Goal: Navigation & Orientation: Find specific page/section

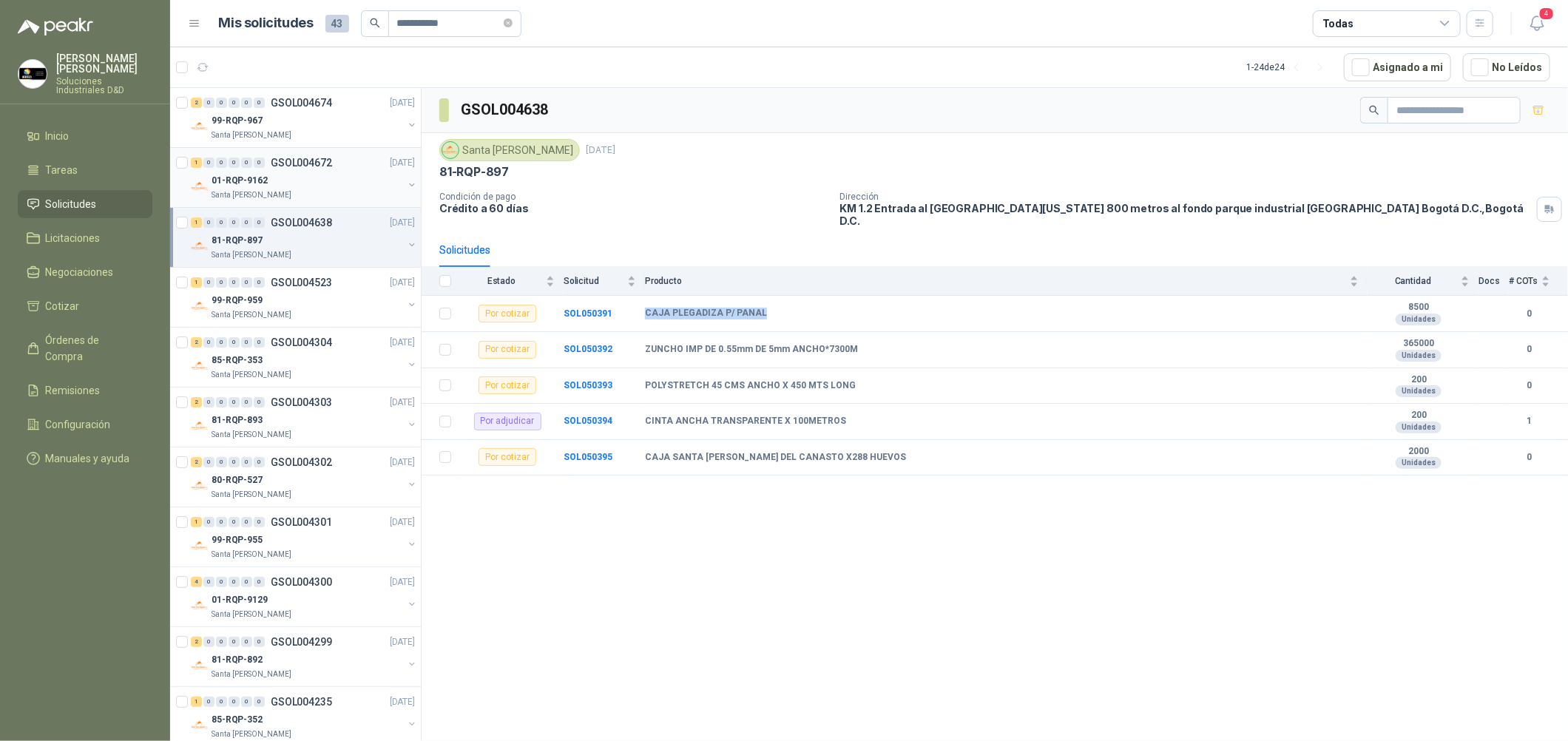
click at [255, 185] on p "01-RQP-9162" at bounding box center [239, 181] width 56 height 14
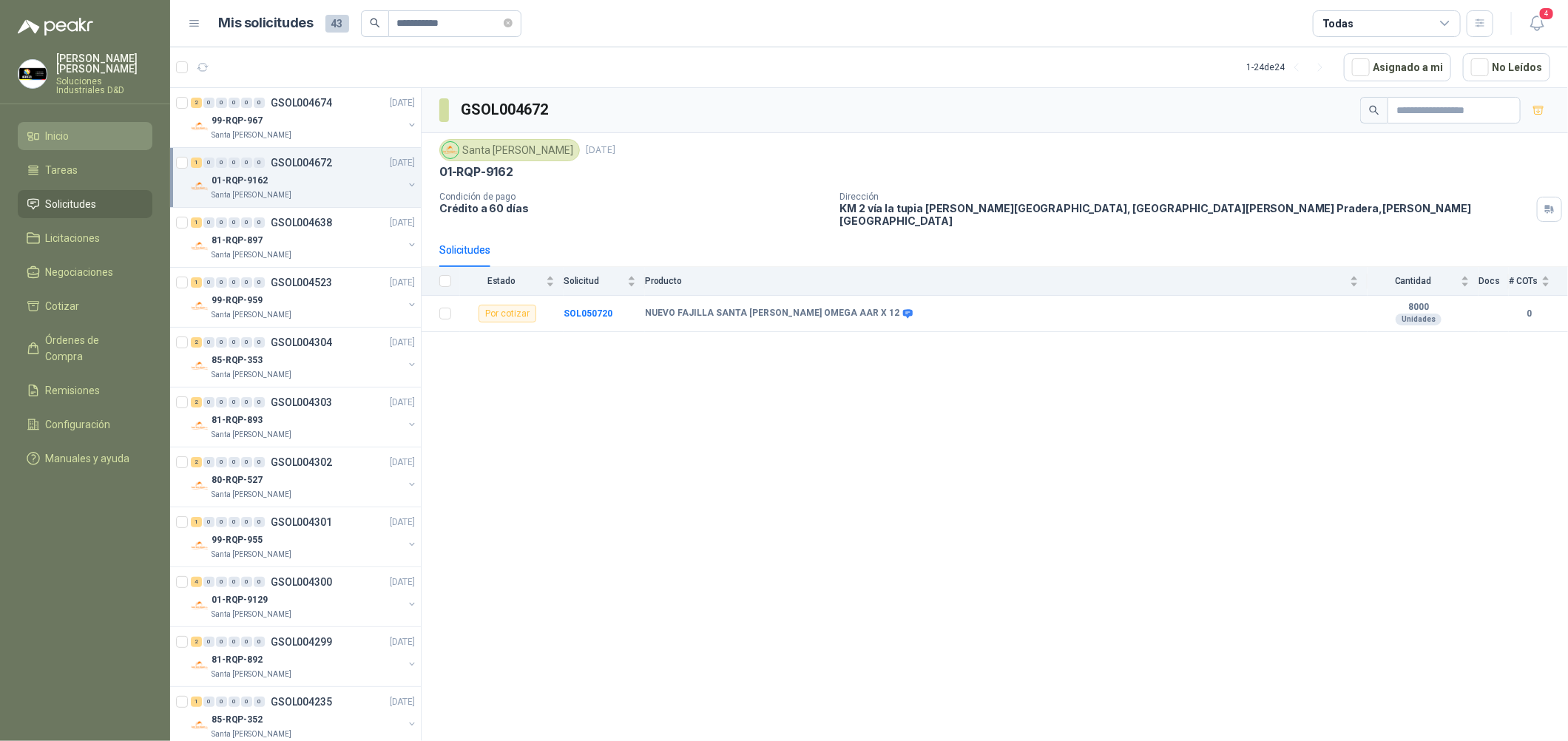
click at [88, 122] on link "Inicio" at bounding box center [84, 135] width 134 height 28
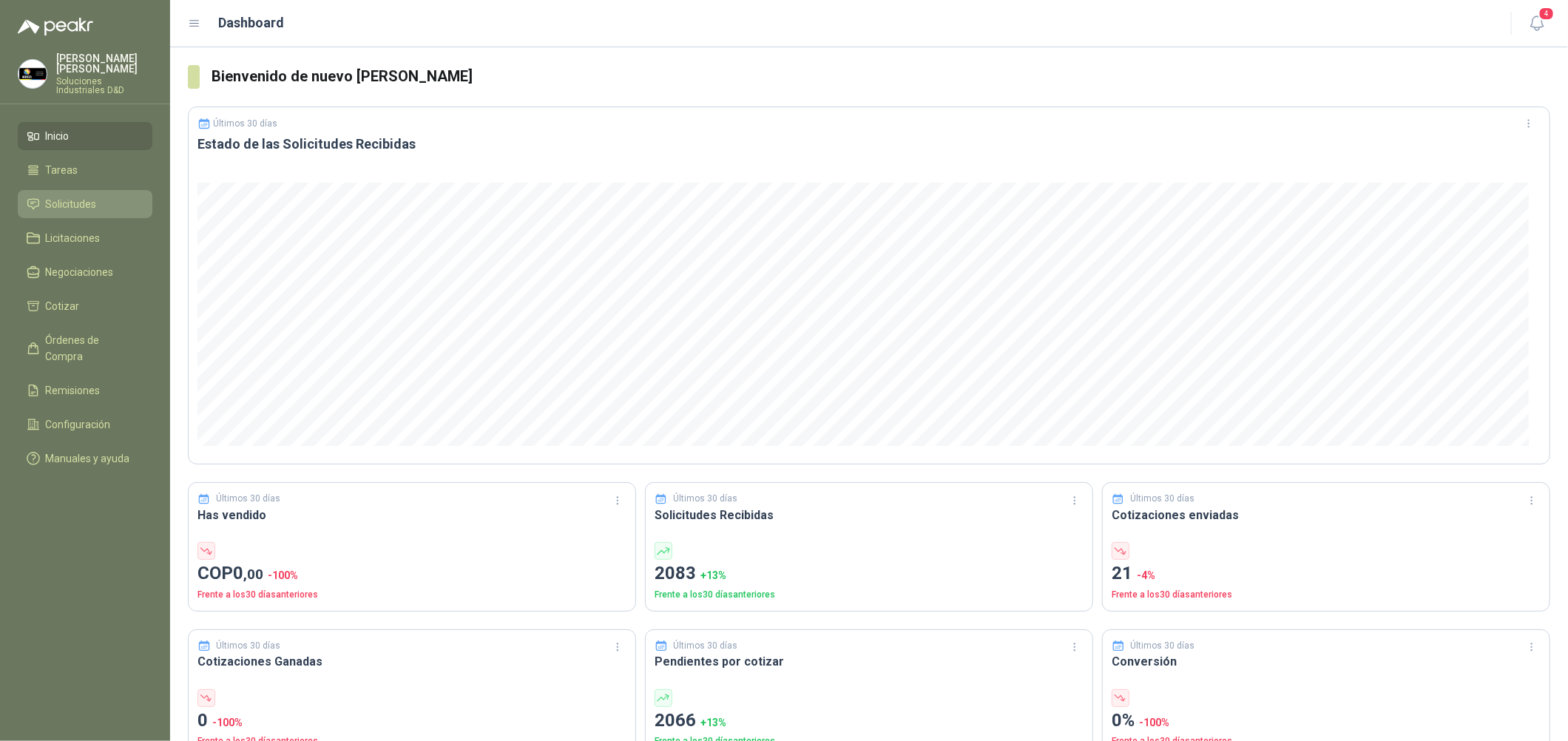
click at [108, 199] on li "Solicitudes" at bounding box center [84, 204] width 117 height 16
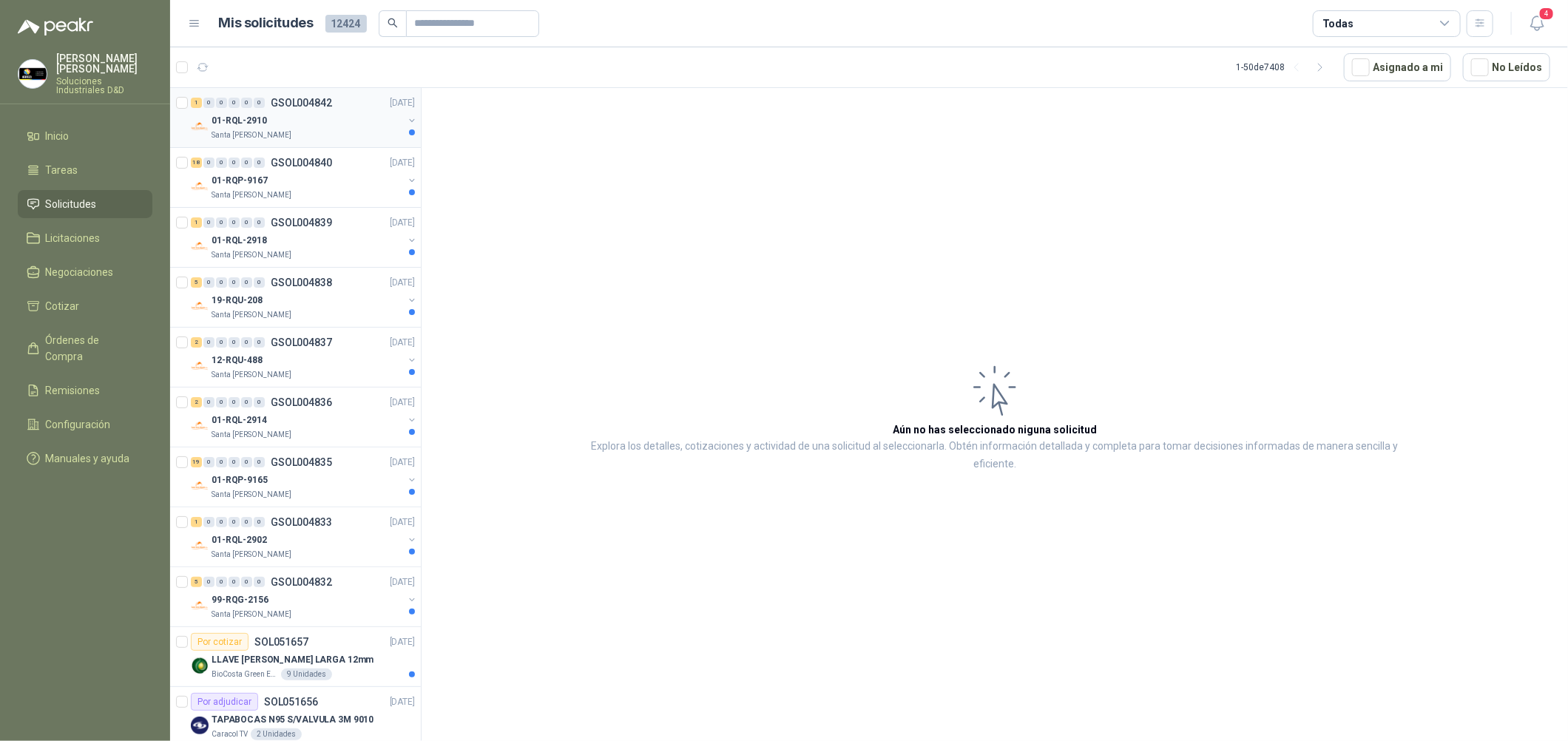
click at [305, 131] on div "Santa [PERSON_NAME]" at bounding box center [307, 135] width 192 height 12
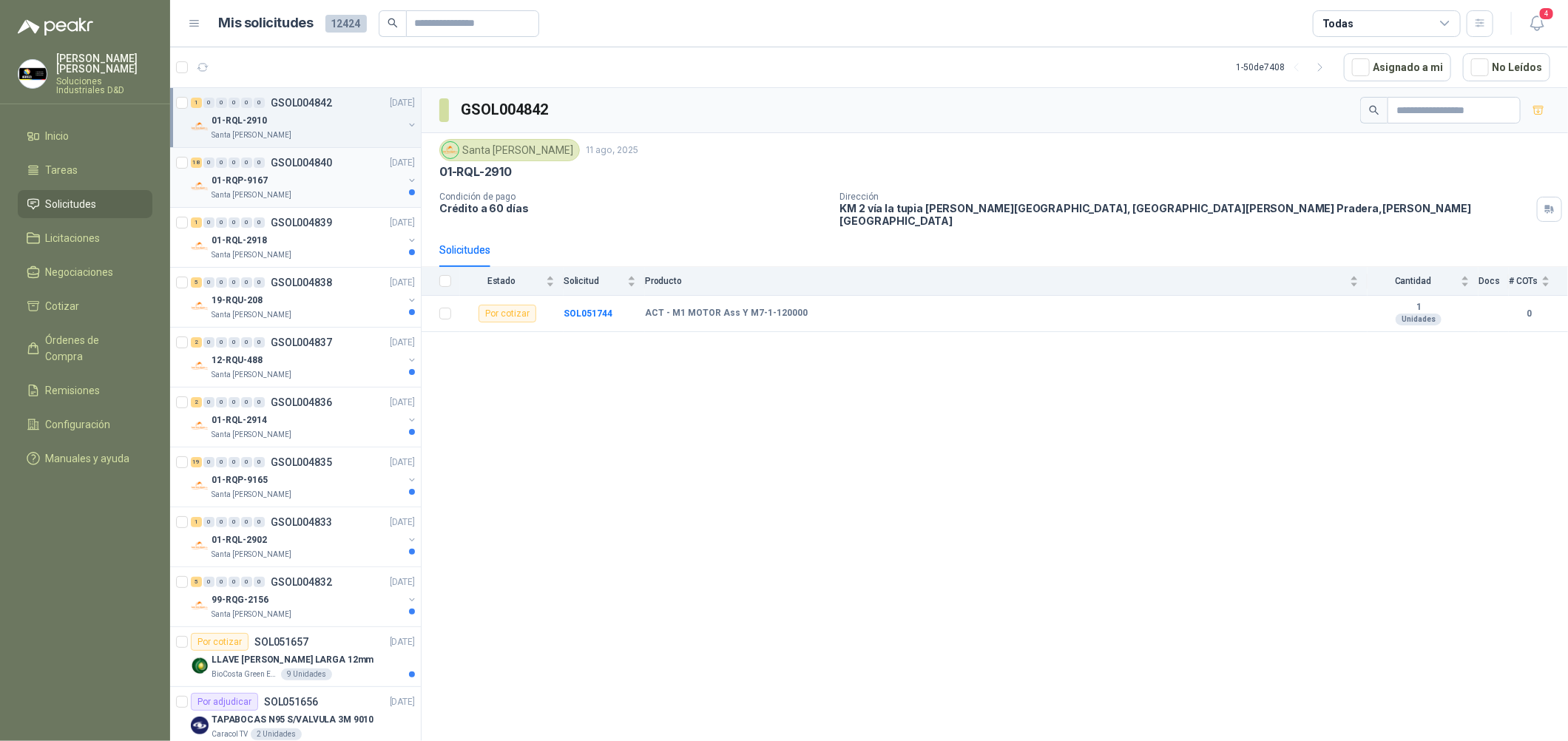
click at [310, 168] on p "GSOL004840" at bounding box center [301, 162] width 61 height 10
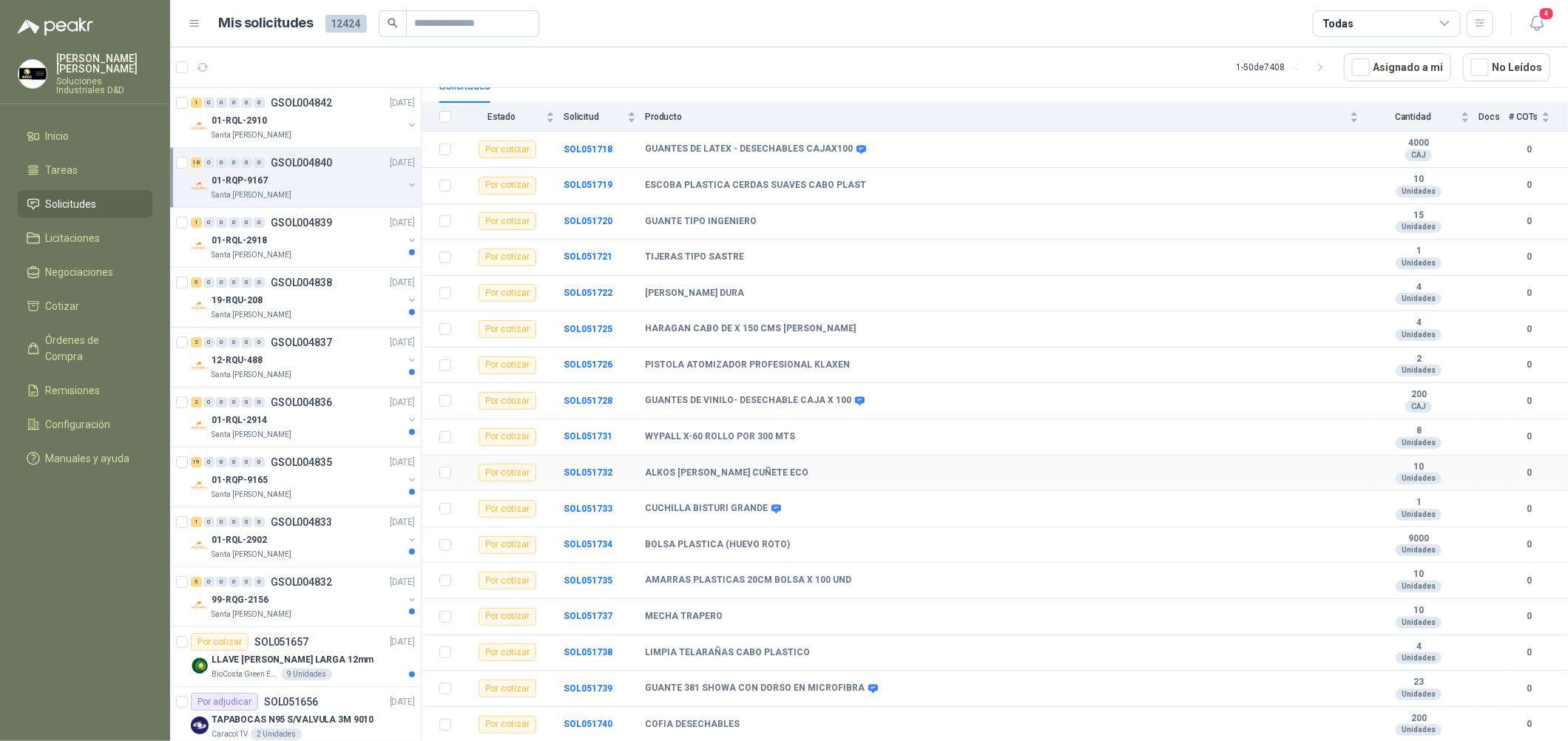
scroll to position [194, 0]
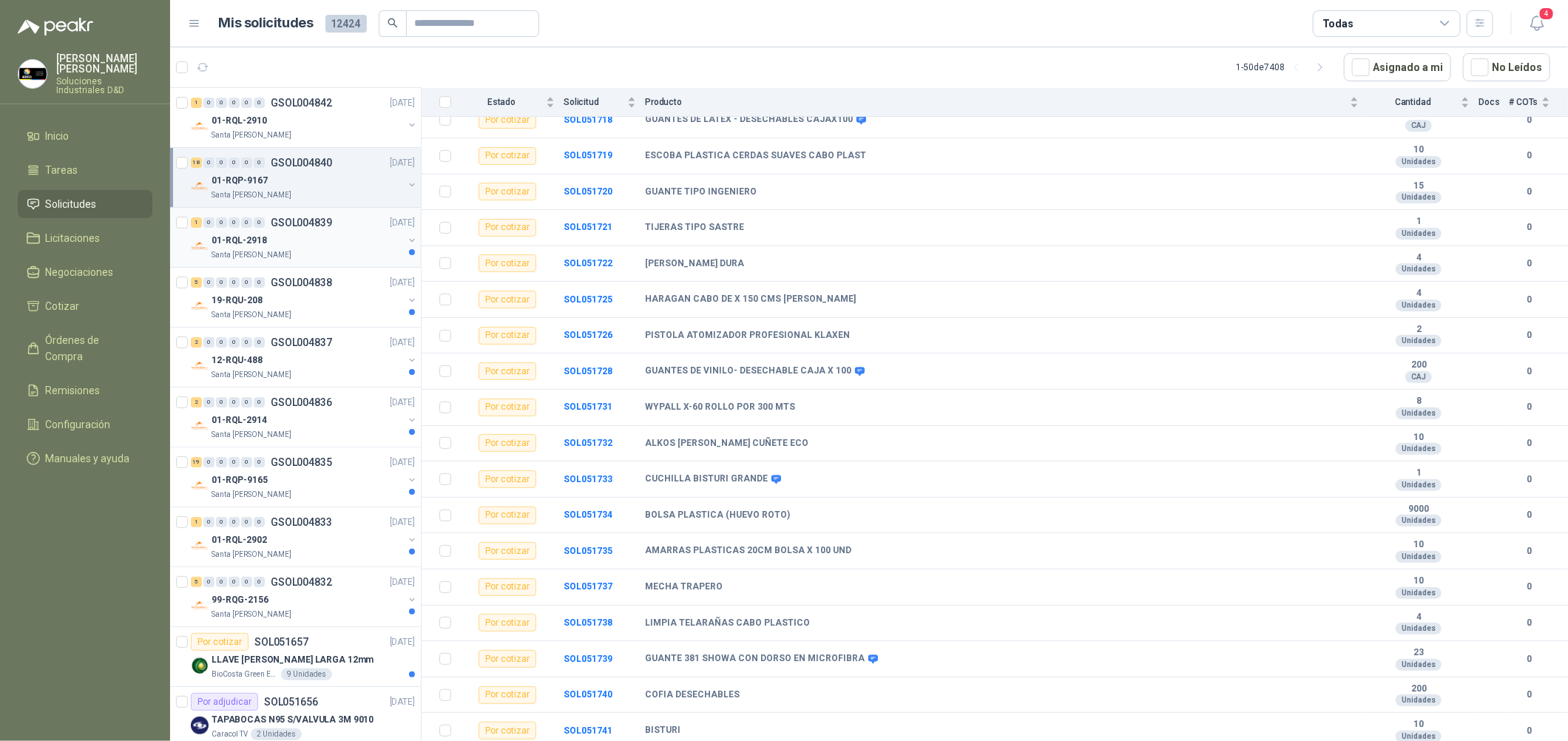
click at [297, 232] on div "01-RQL-2918" at bounding box center [307, 240] width 192 height 17
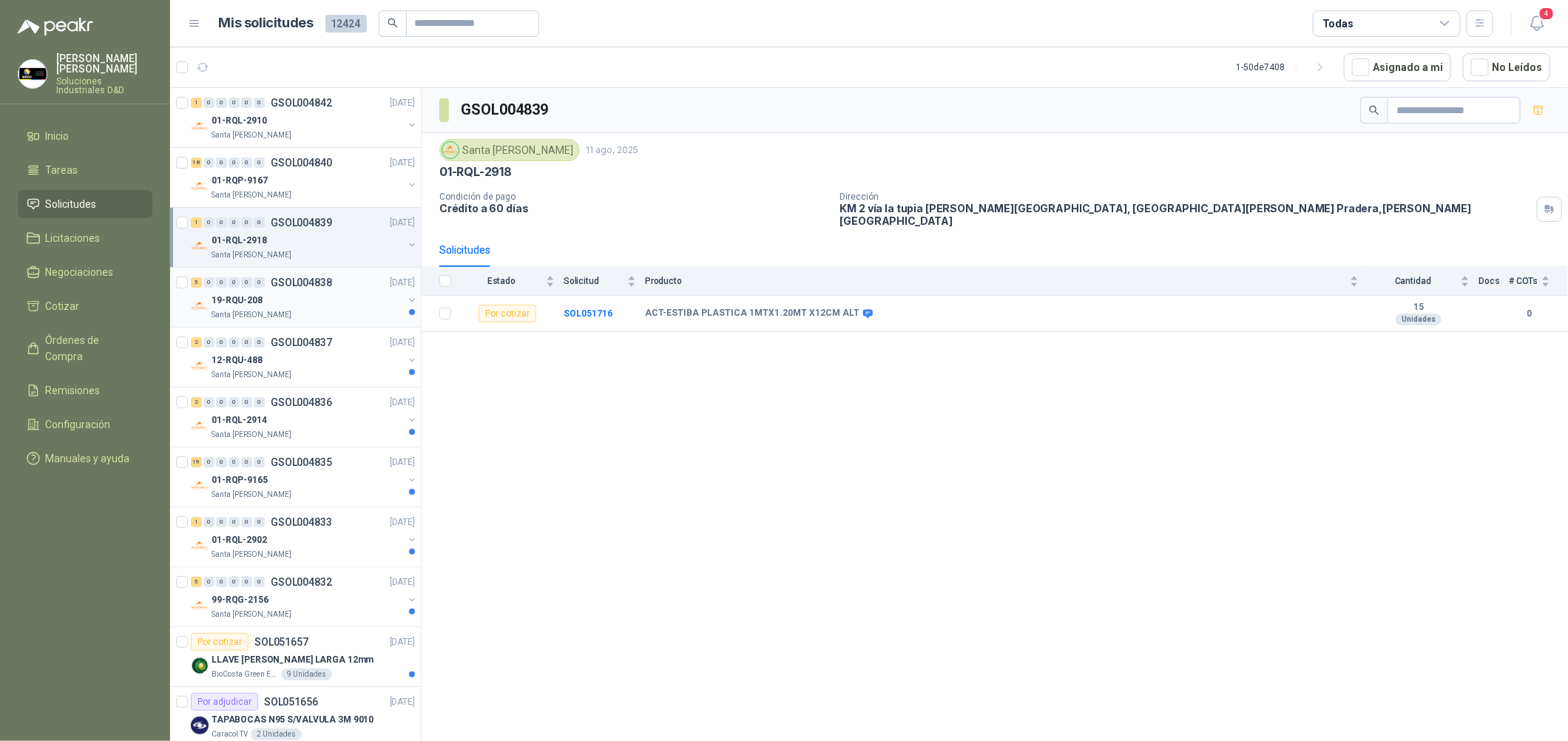
click at [299, 293] on div "19-RQU-208" at bounding box center [307, 300] width 192 height 17
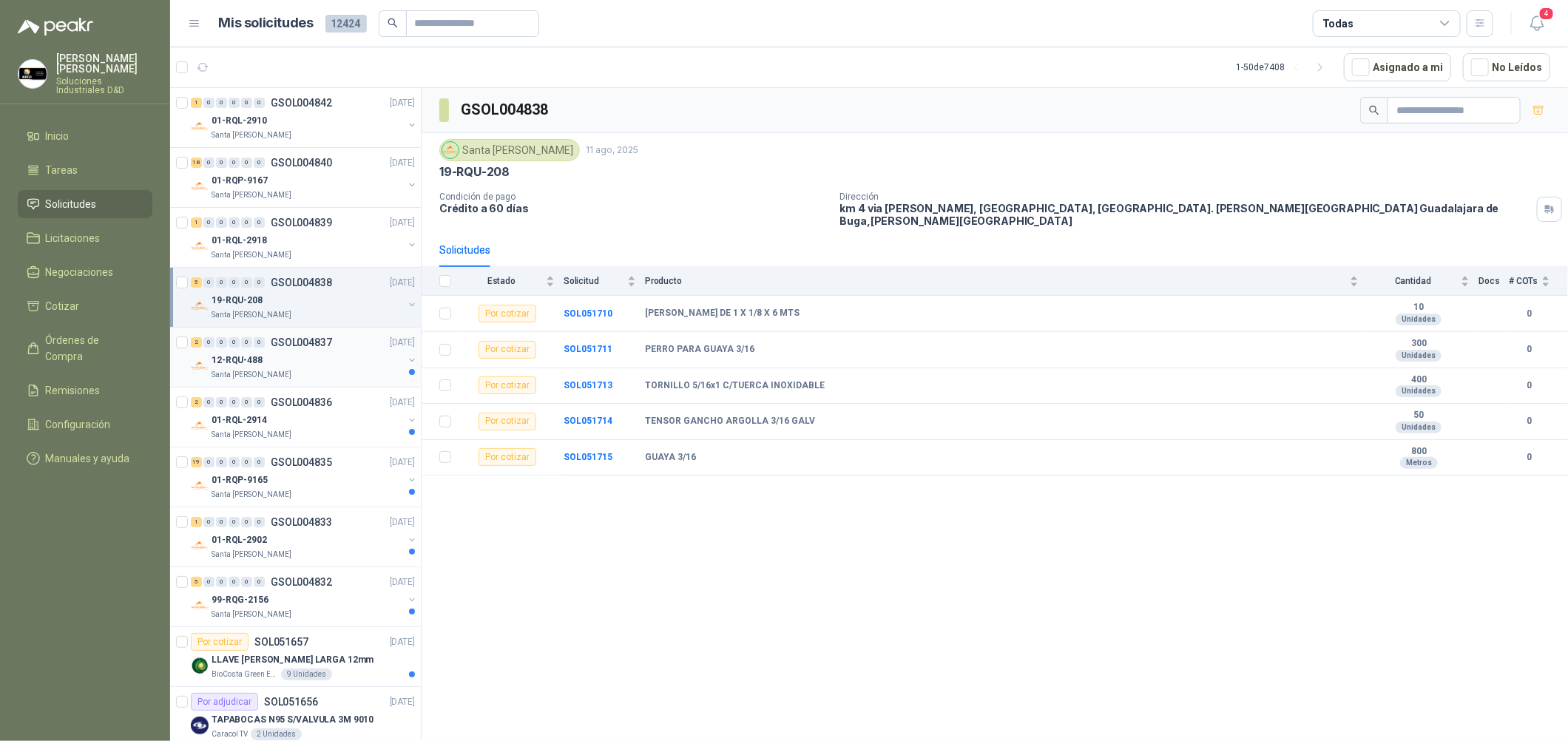
click at [362, 356] on div "12-RQU-488" at bounding box center [307, 360] width 192 height 17
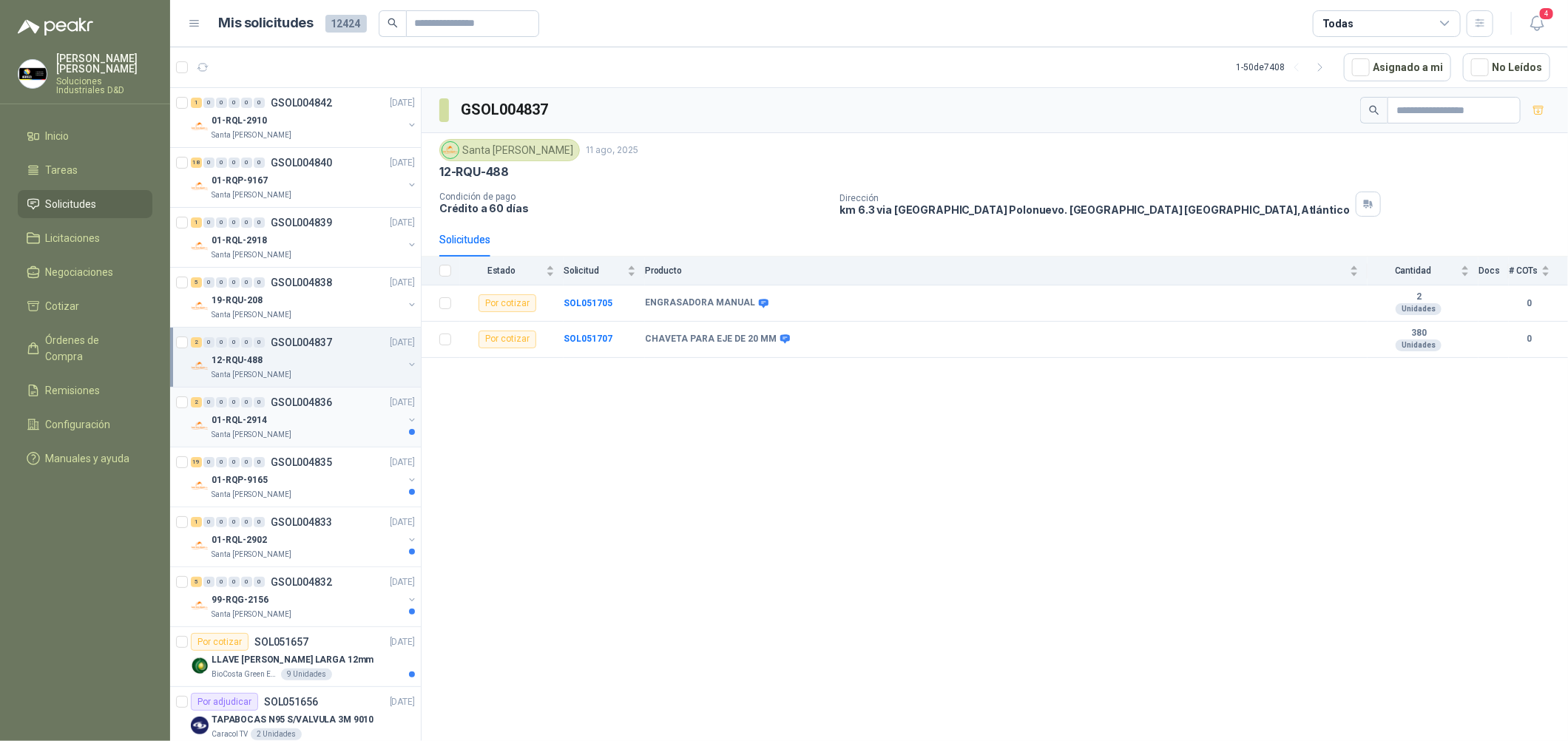
click at [352, 407] on div "2 0 0 0 0 0 GSOL004836 [DATE]" at bounding box center [305, 402] width 227 height 17
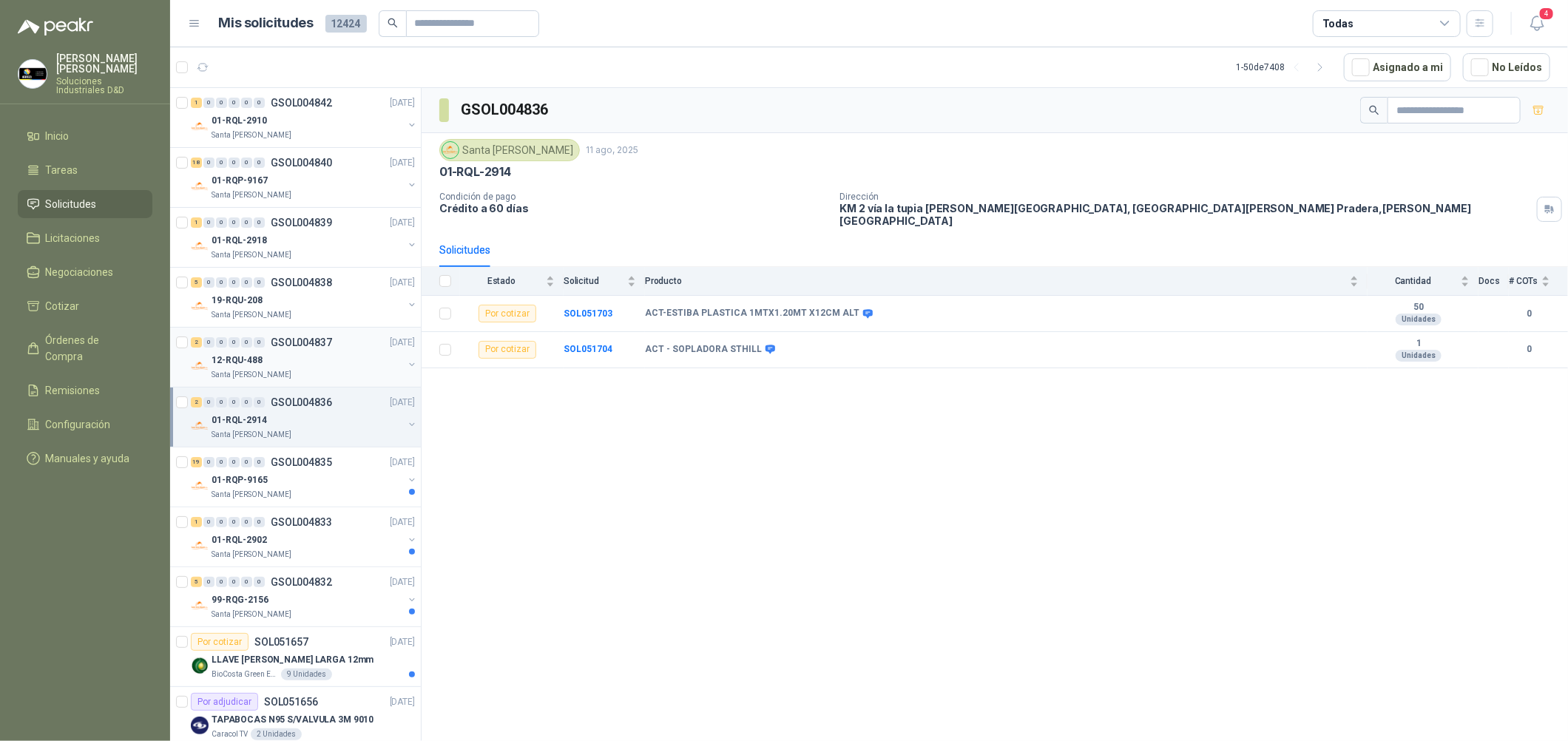
click at [303, 364] on div "12-RQU-488" at bounding box center [307, 360] width 192 height 17
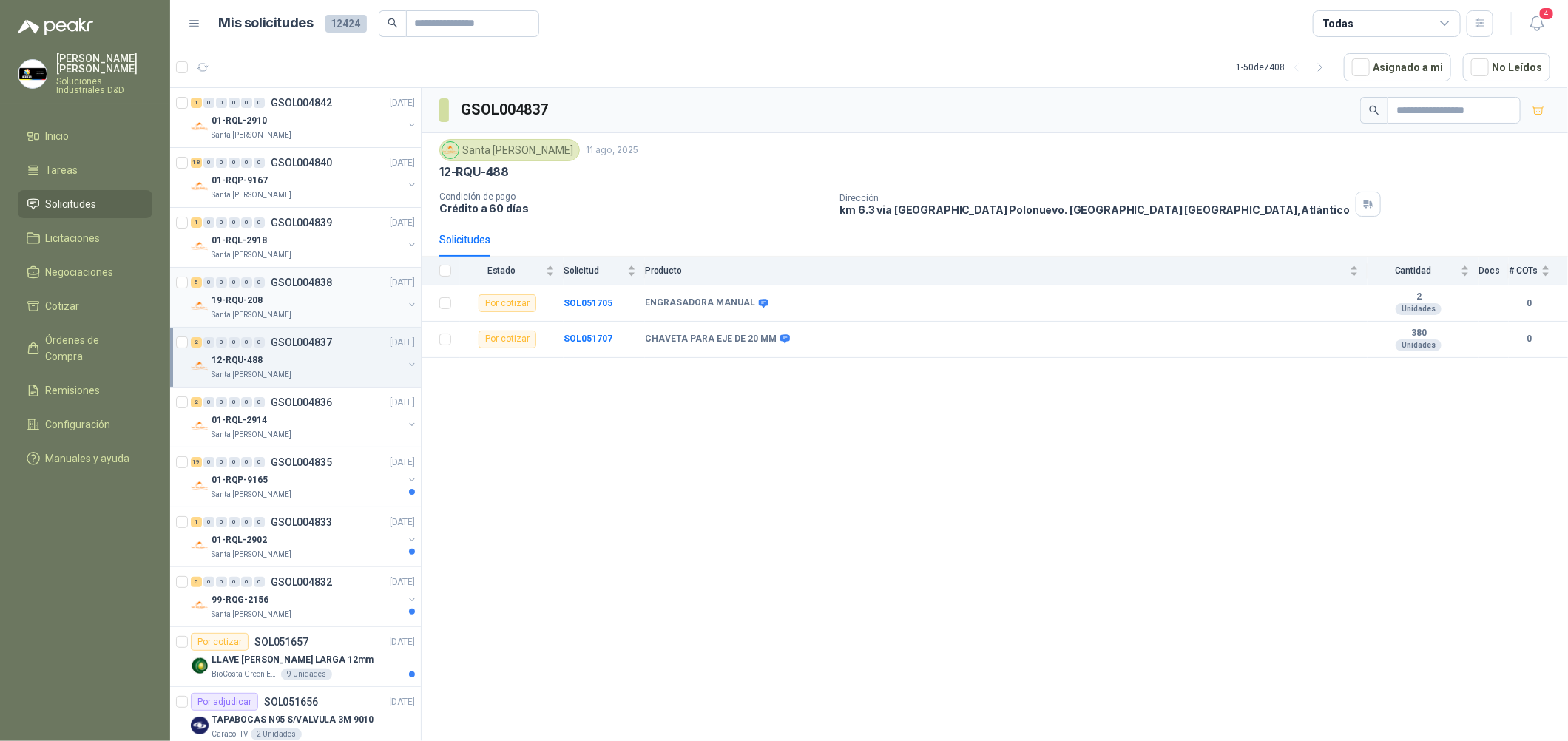
click at [343, 322] on div "5 0 0 0 0 0 GSOL004838 [DATE] 19-RQU-208 Santa [PERSON_NAME]" at bounding box center [295, 297] width 250 height 60
drag, startPoint x: 336, startPoint y: 371, endPoint x: 322, endPoint y: 382, distance: 17.8
click at [309, 417] on div "01-RQL-2914" at bounding box center [307, 420] width 192 height 17
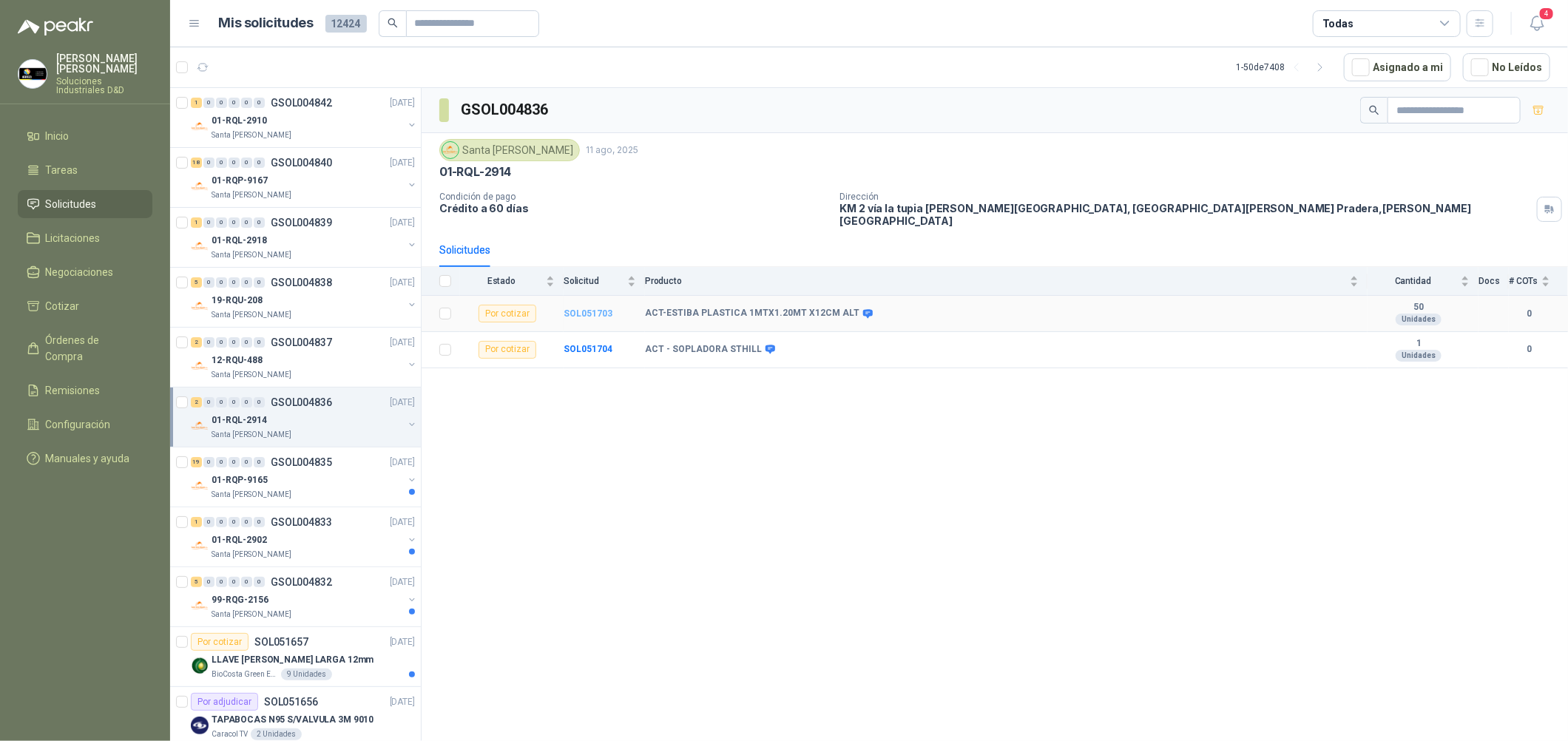
click at [578, 308] on b "SOL051703" at bounding box center [588, 313] width 49 height 10
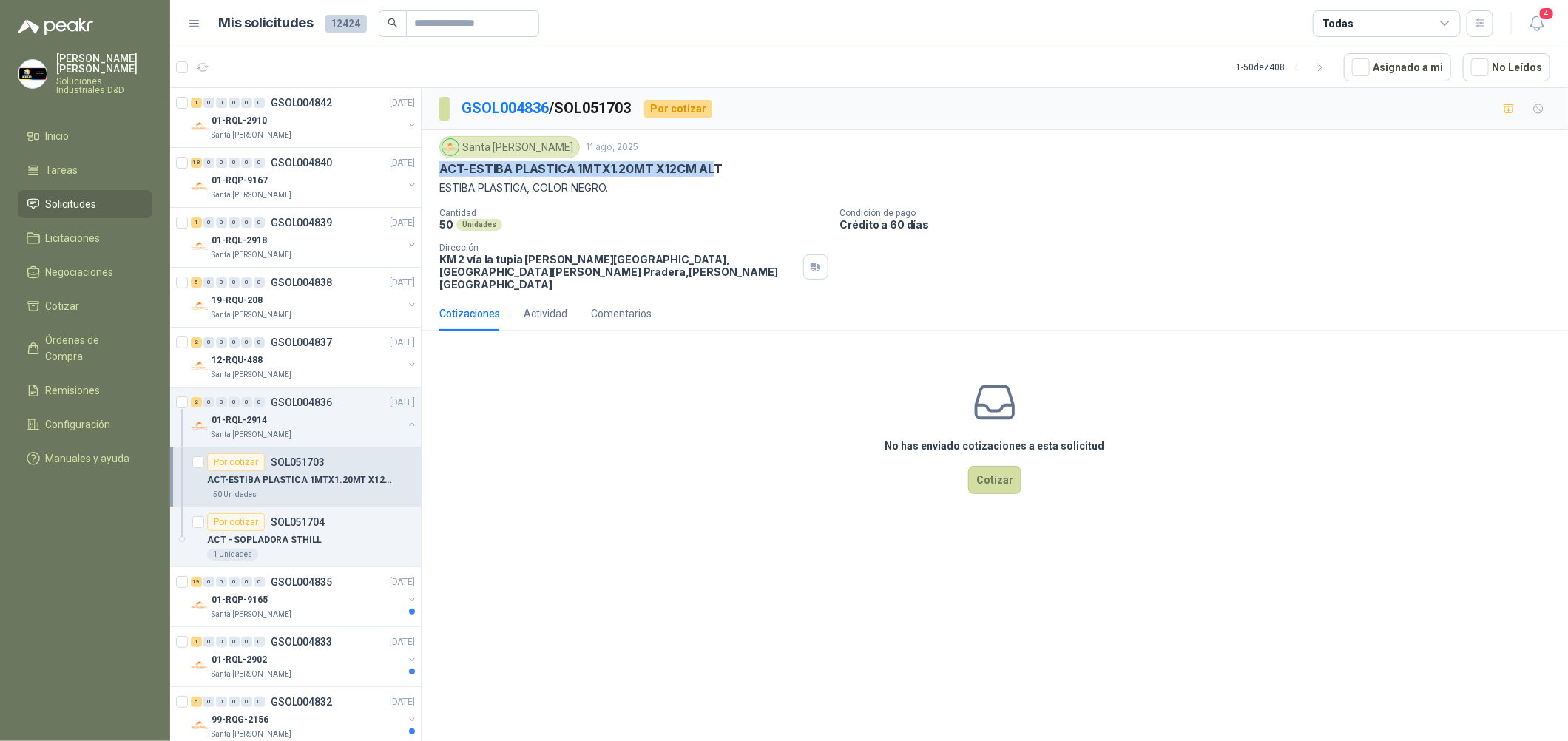
drag, startPoint x: 712, startPoint y: 166, endPoint x: 441, endPoint y: 168, distance: 271.0
click at [441, 168] on p "ACT-ESTIBA PLASTICA 1MTX1.20MT X12CM ALT" at bounding box center [581, 169] width 283 height 16
click at [627, 231] on div "50 Unidades" at bounding box center [634, 224] width 389 height 13
drag, startPoint x: 468, startPoint y: 165, endPoint x: 716, endPoint y: 165, distance: 248.0
click at [716, 165] on p "ACT-ESTIBA PLASTICA 1MTX1.20MT X12CM ALT" at bounding box center [581, 169] width 283 height 16
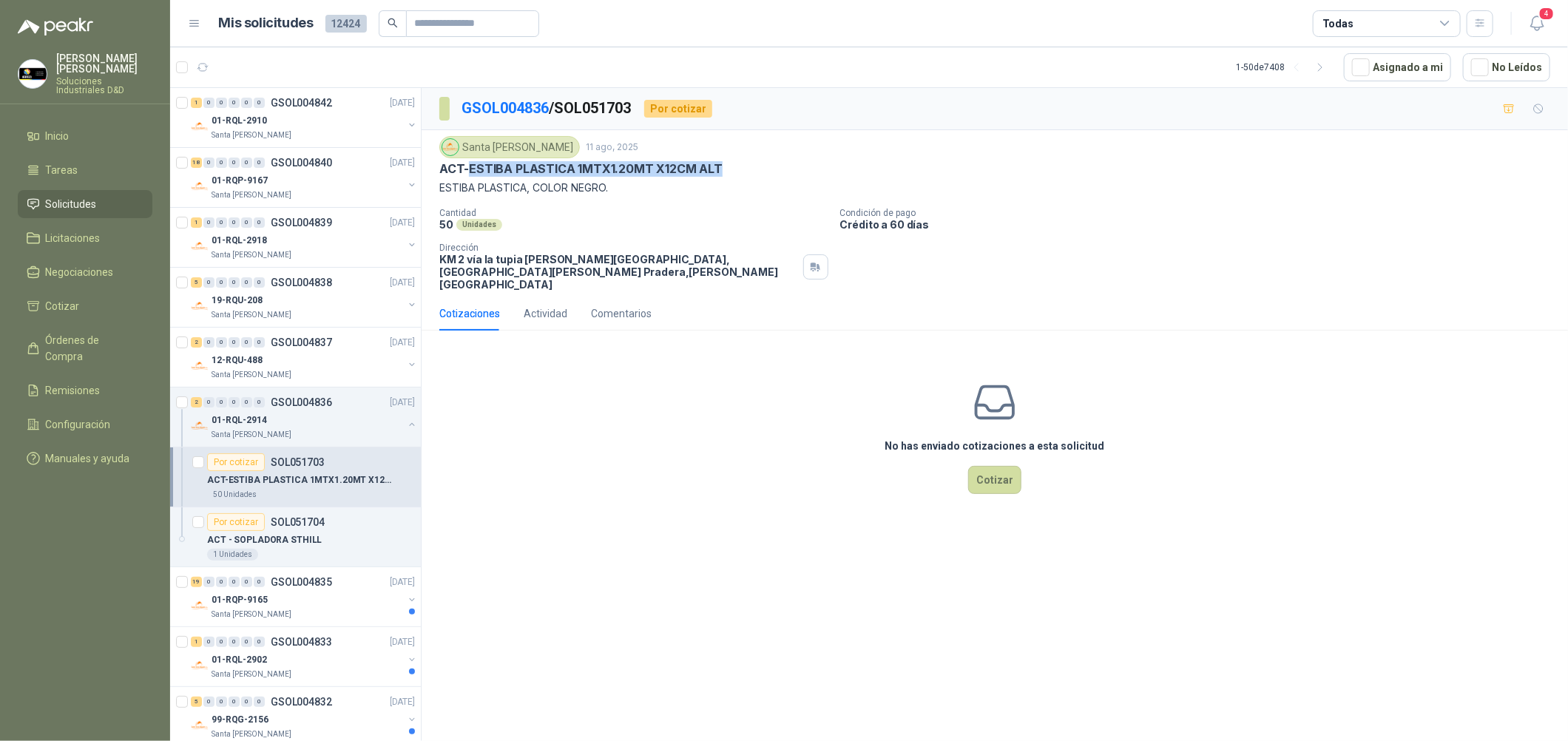
copy p "ESTIBA PLASTICA 1MTX1.20MT X12CM ALT"
click at [547, 537] on div "GSOL004836 / SOL051703 Por cotizar Santa [PERSON_NAME] 11 ago, 2025 ACT-ESTIBA …" at bounding box center [995, 417] width 1147 height 658
click at [355, 347] on div "2 0 0 0 0 0 GSOL004837 [DATE]" at bounding box center [305, 343] width 227 height 17
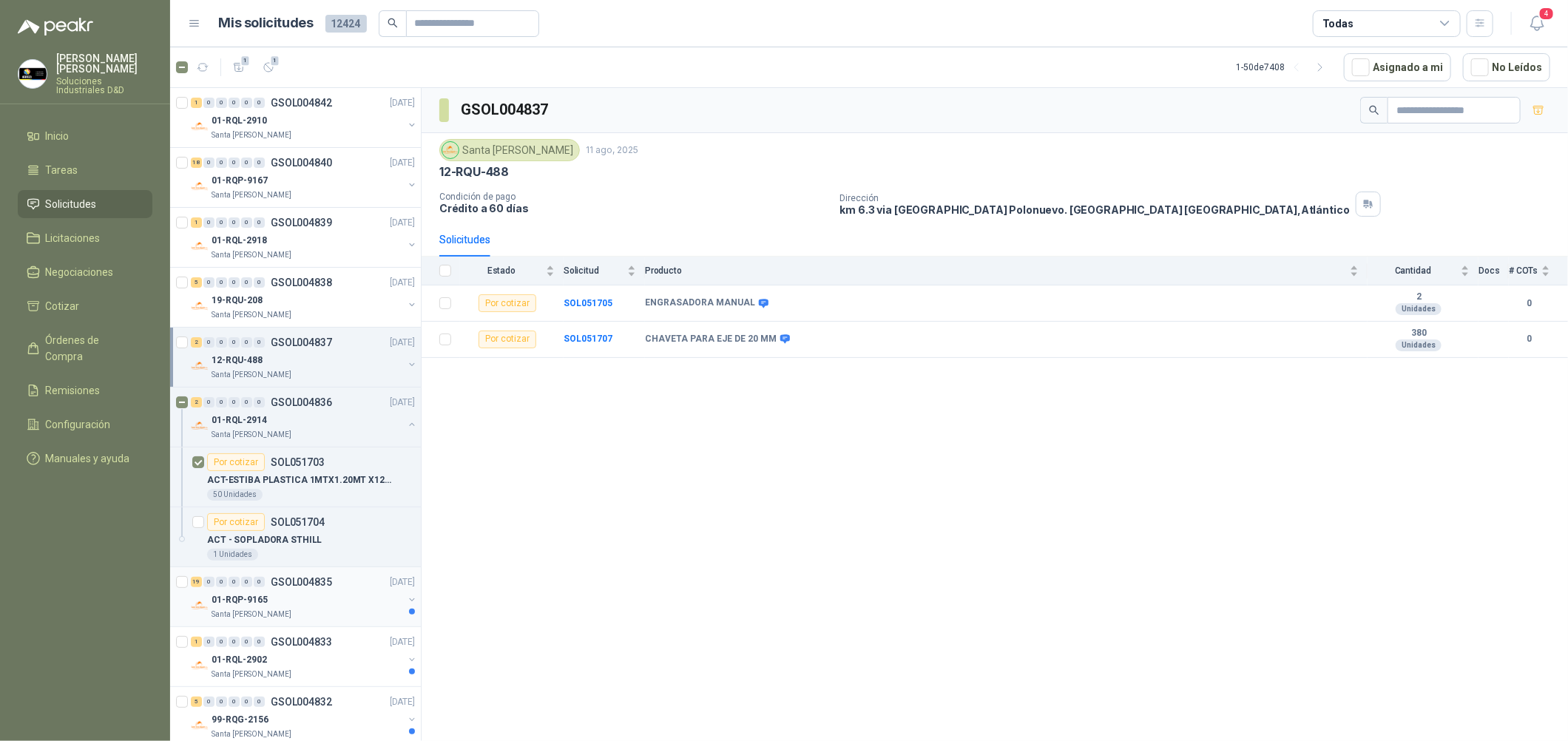
click at [311, 610] on div "Santa [PERSON_NAME]" at bounding box center [307, 615] width 192 height 12
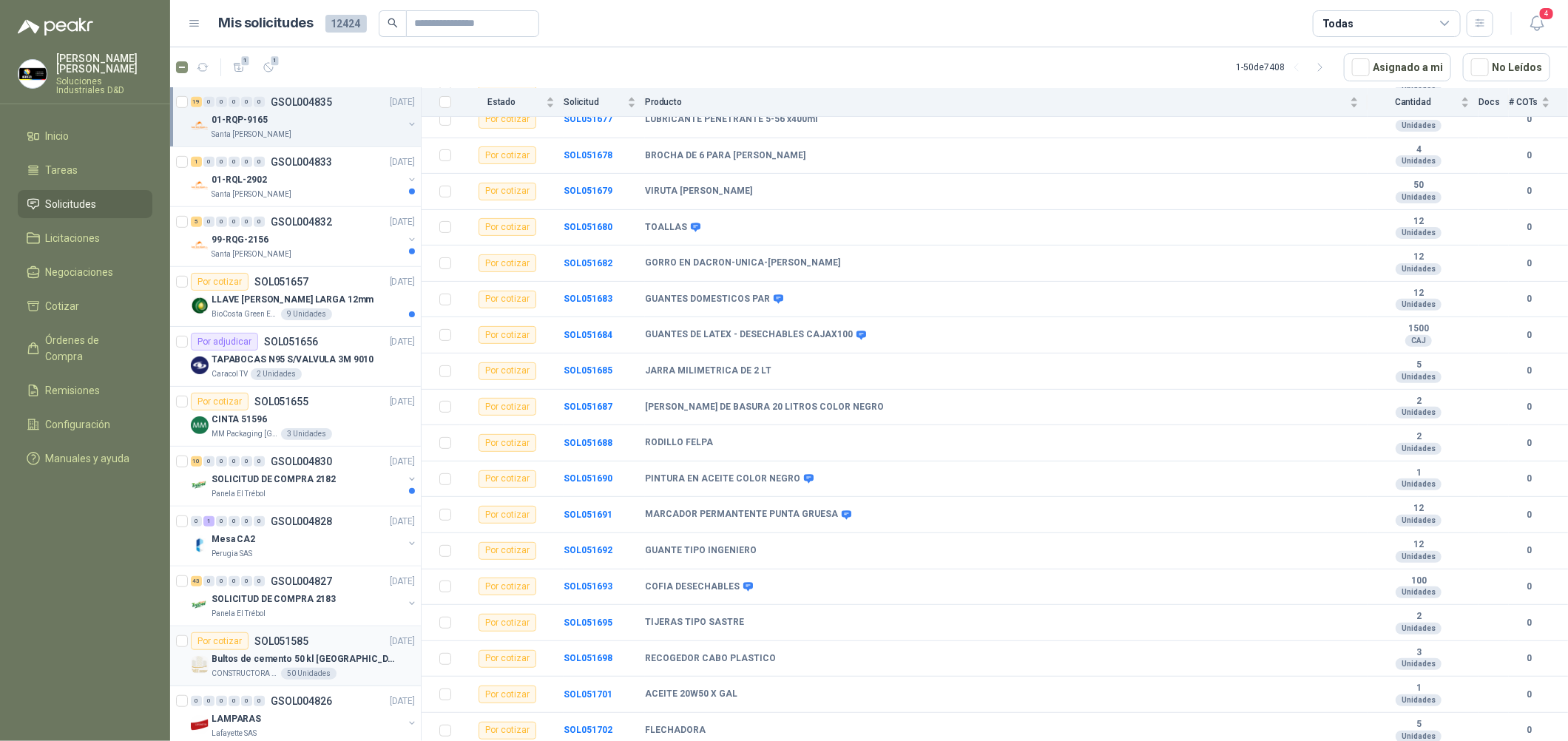
scroll to position [554, 0]
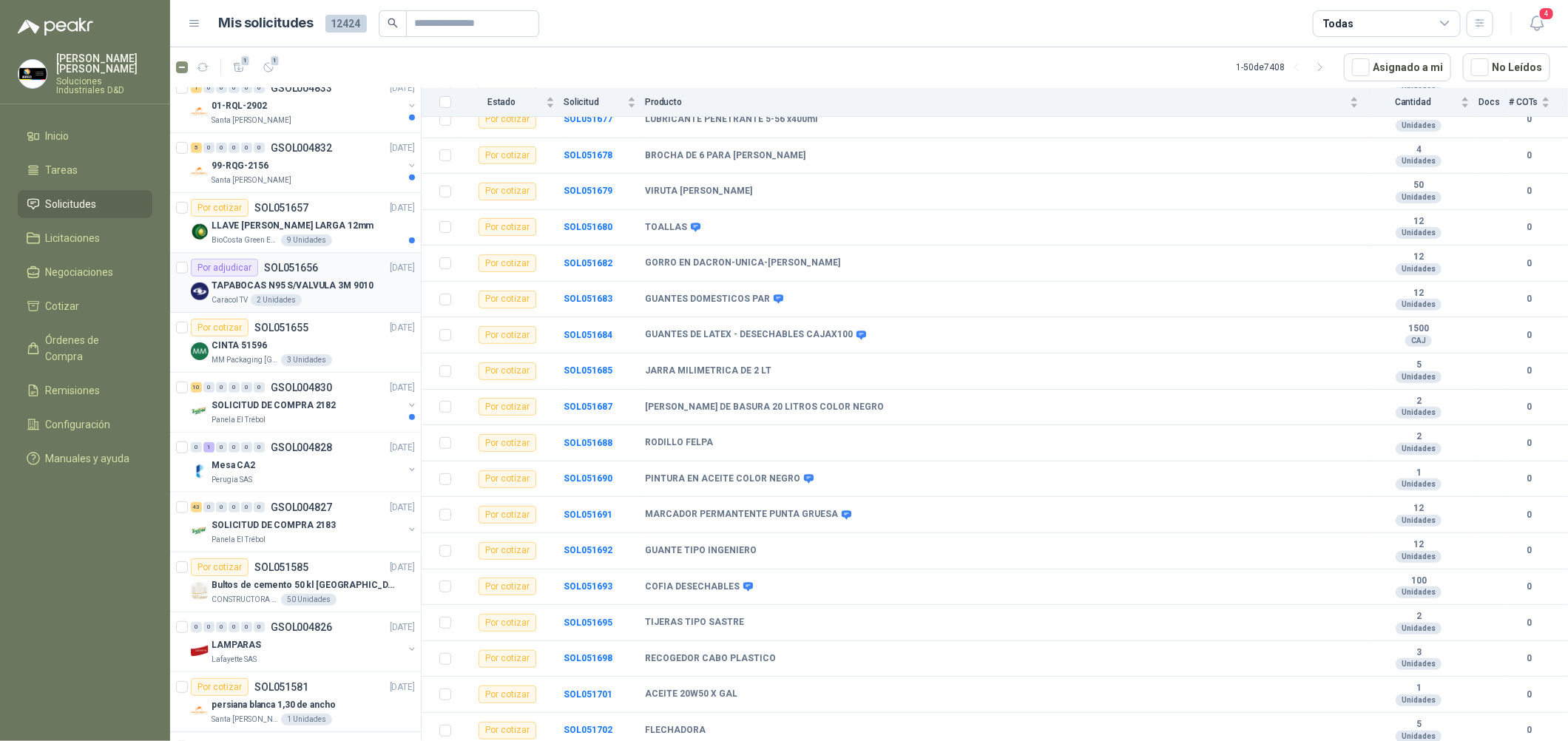
click at [329, 281] on p "TAPABOCAS N95 S/VALVULA 3M 9010" at bounding box center [293, 286] width 162 height 14
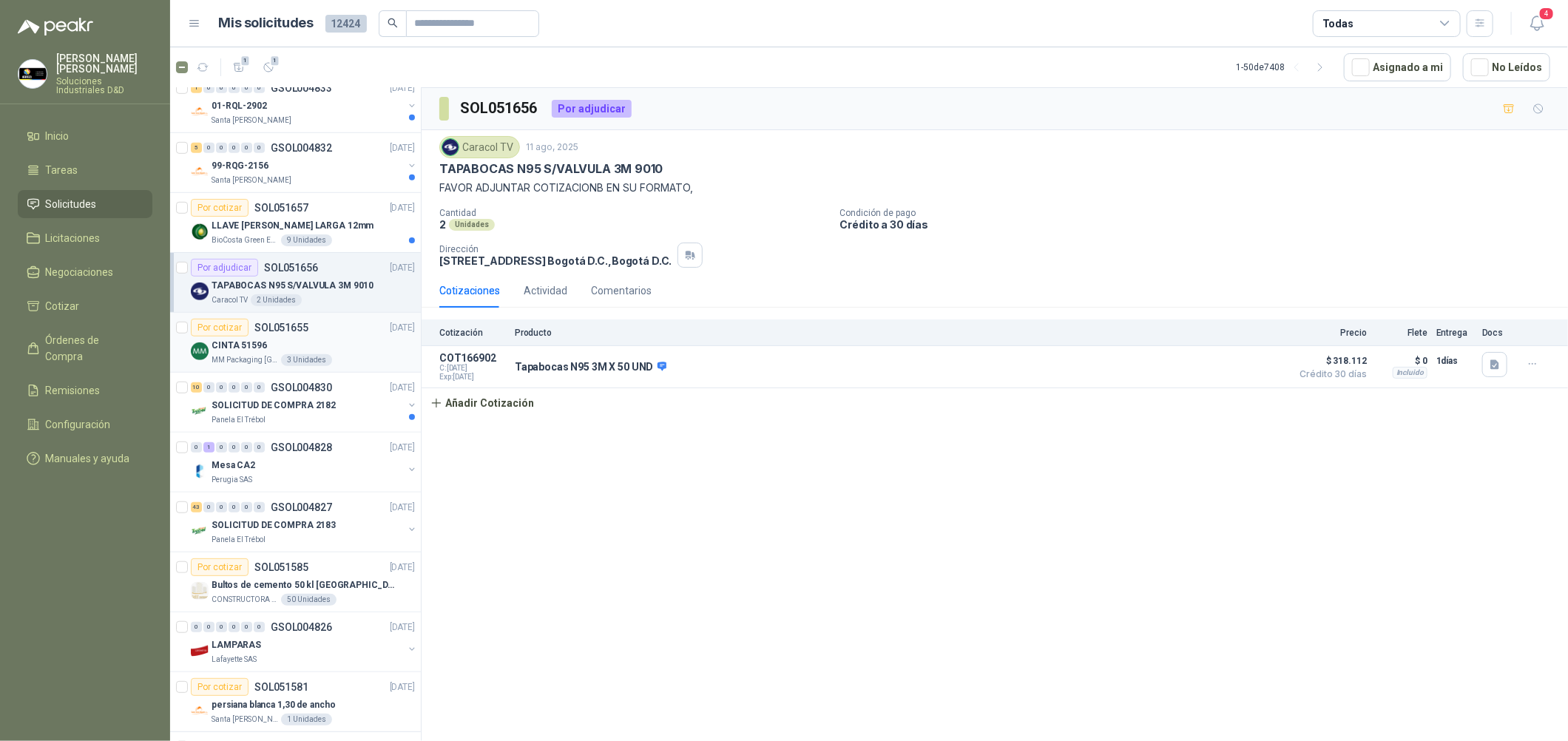
click at [346, 343] on div "CINTA 51596" at bounding box center [313, 345] width 204 height 17
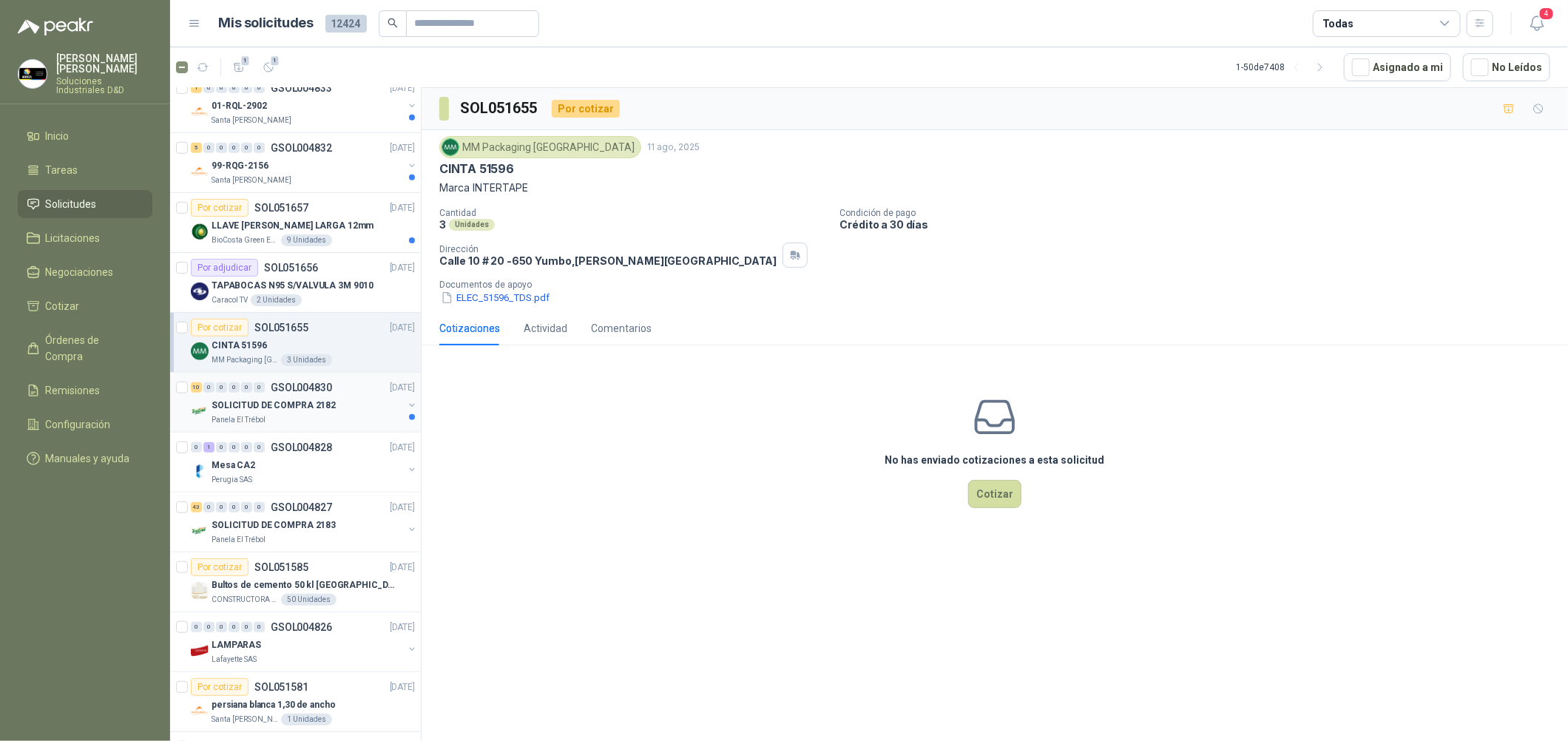
click at [347, 392] on div "10 0 0 0 0 0 GSOL004830 [DATE]" at bounding box center [305, 387] width 227 height 17
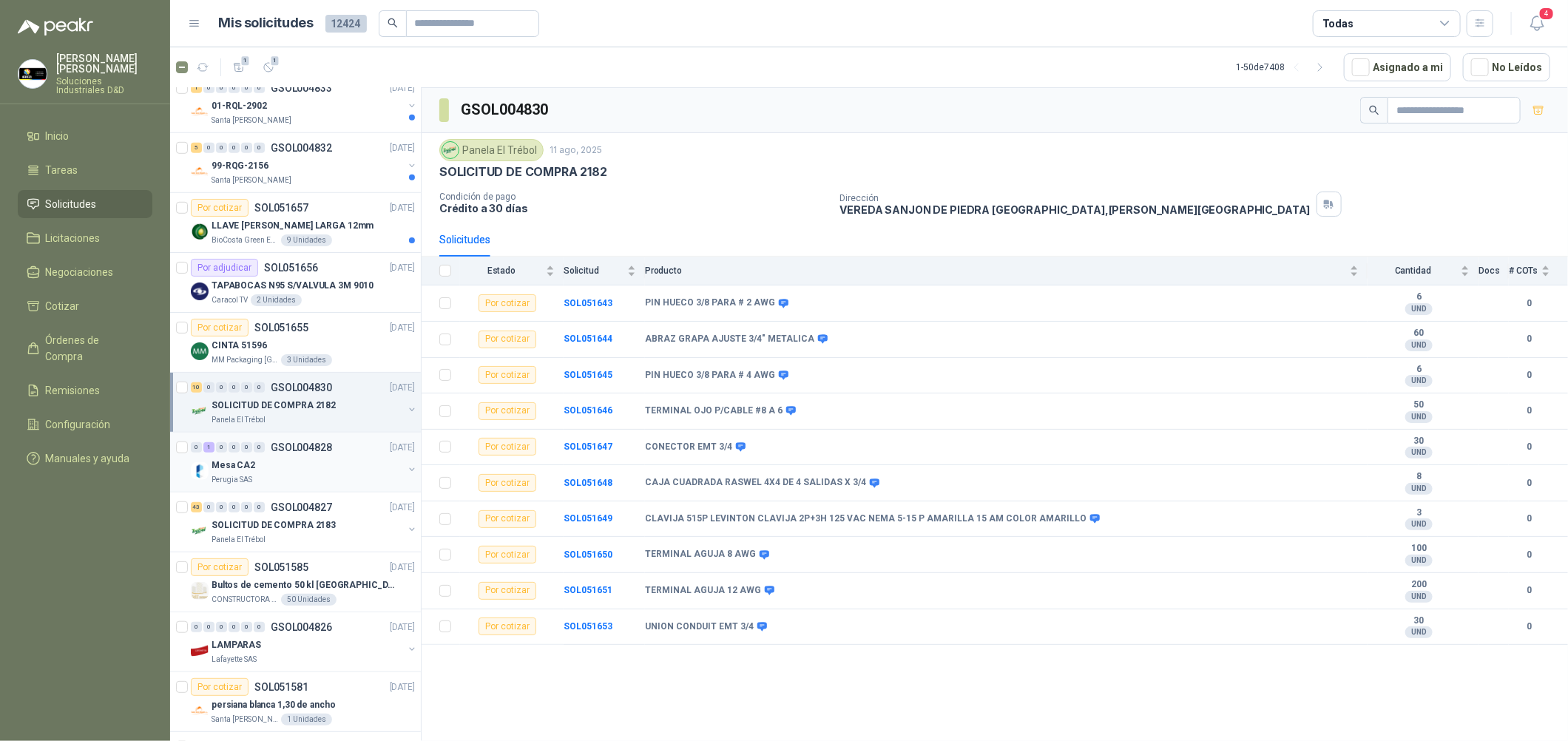
click at [328, 452] on p "GSOL004828" at bounding box center [301, 447] width 61 height 10
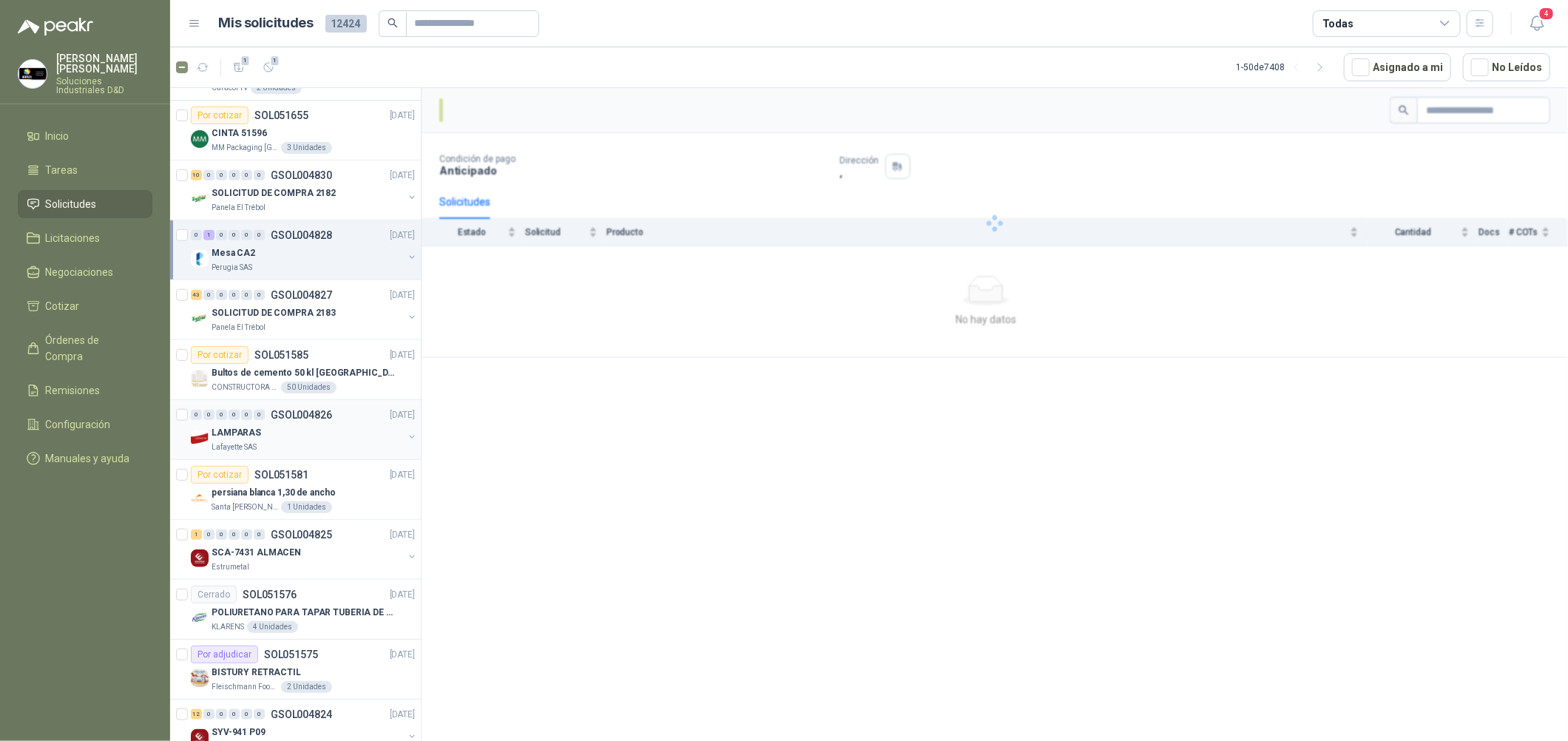
scroll to position [776, 0]
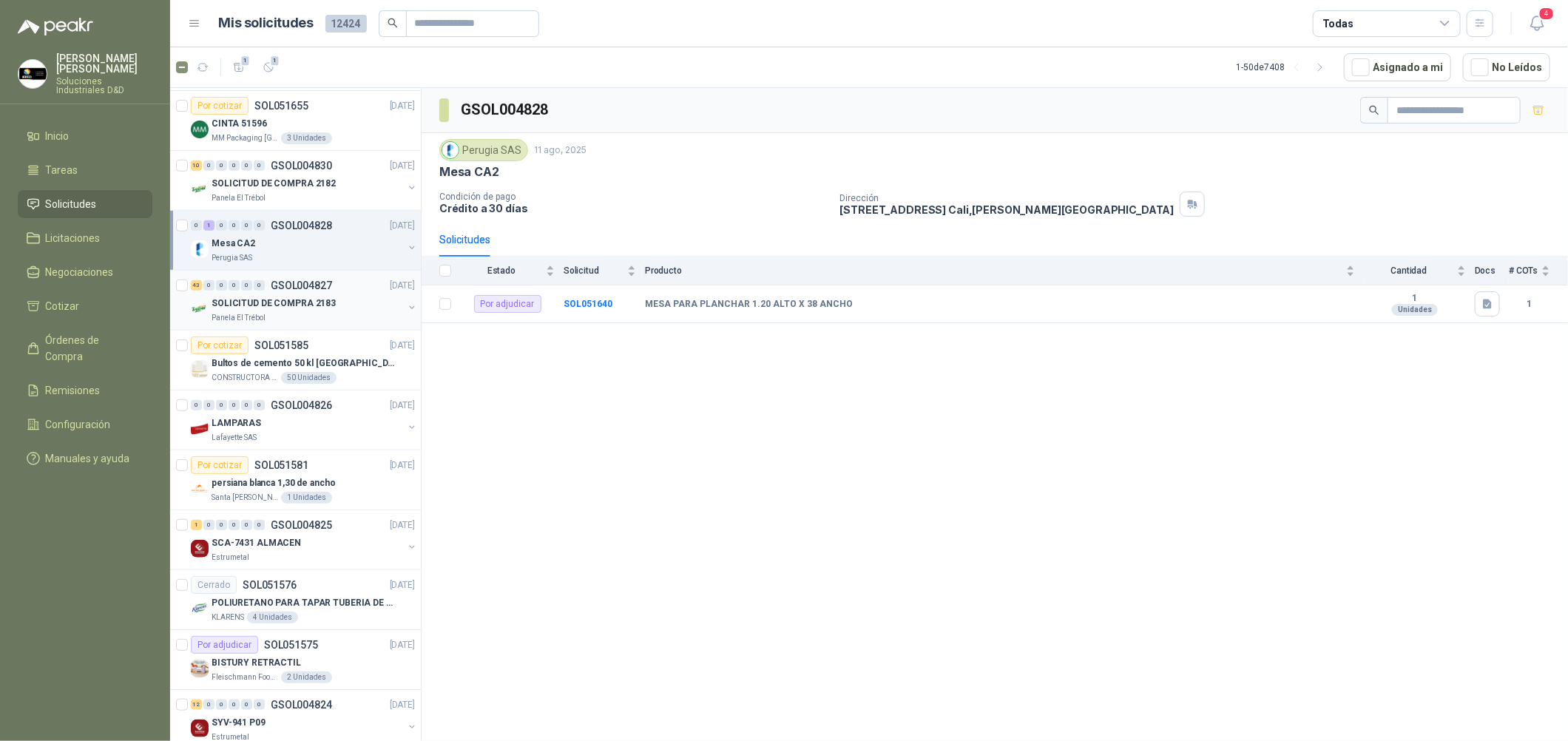
click at [353, 312] on div "SOLICITUD DE COMPRA 2183" at bounding box center [307, 303] width 192 height 17
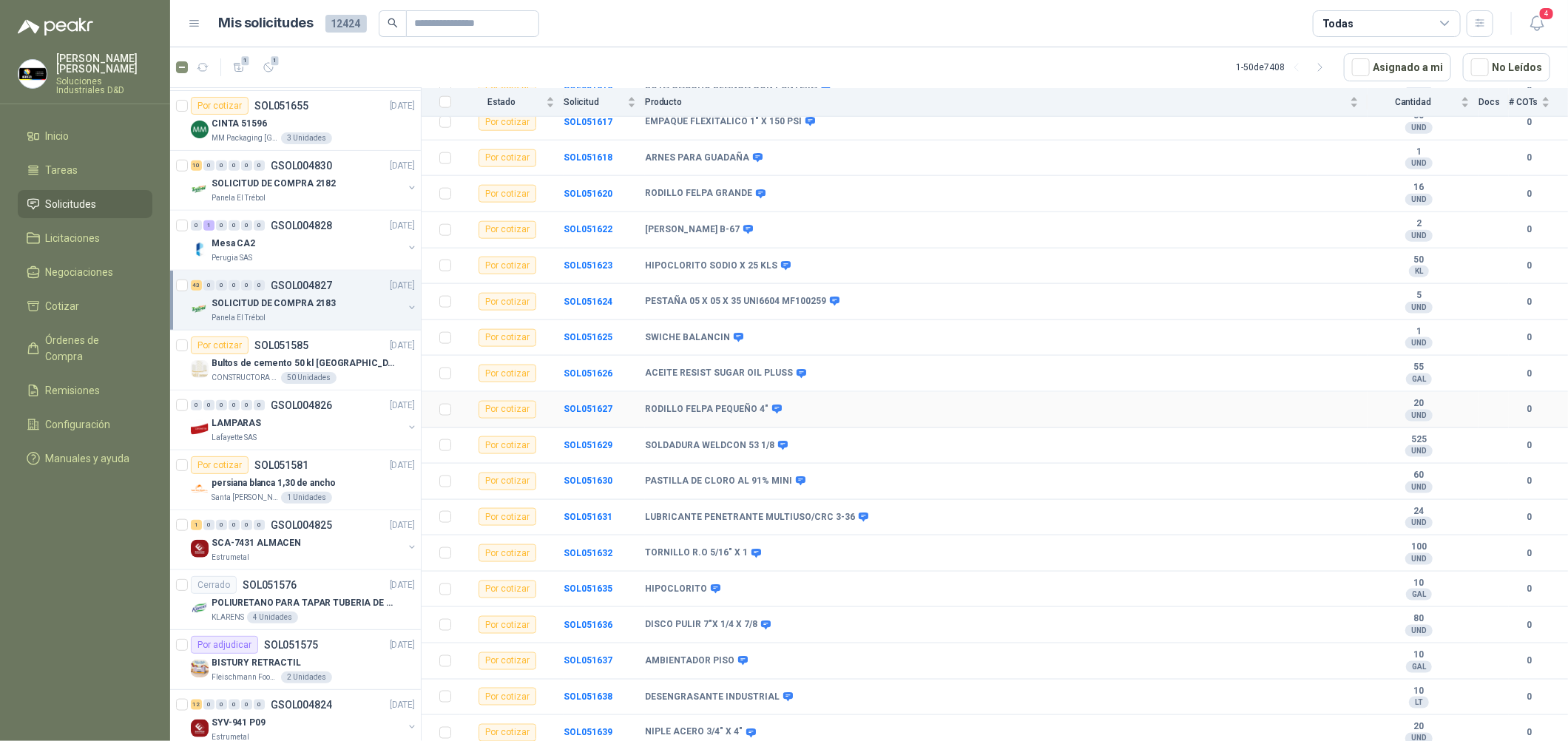
scroll to position [1101, 0]
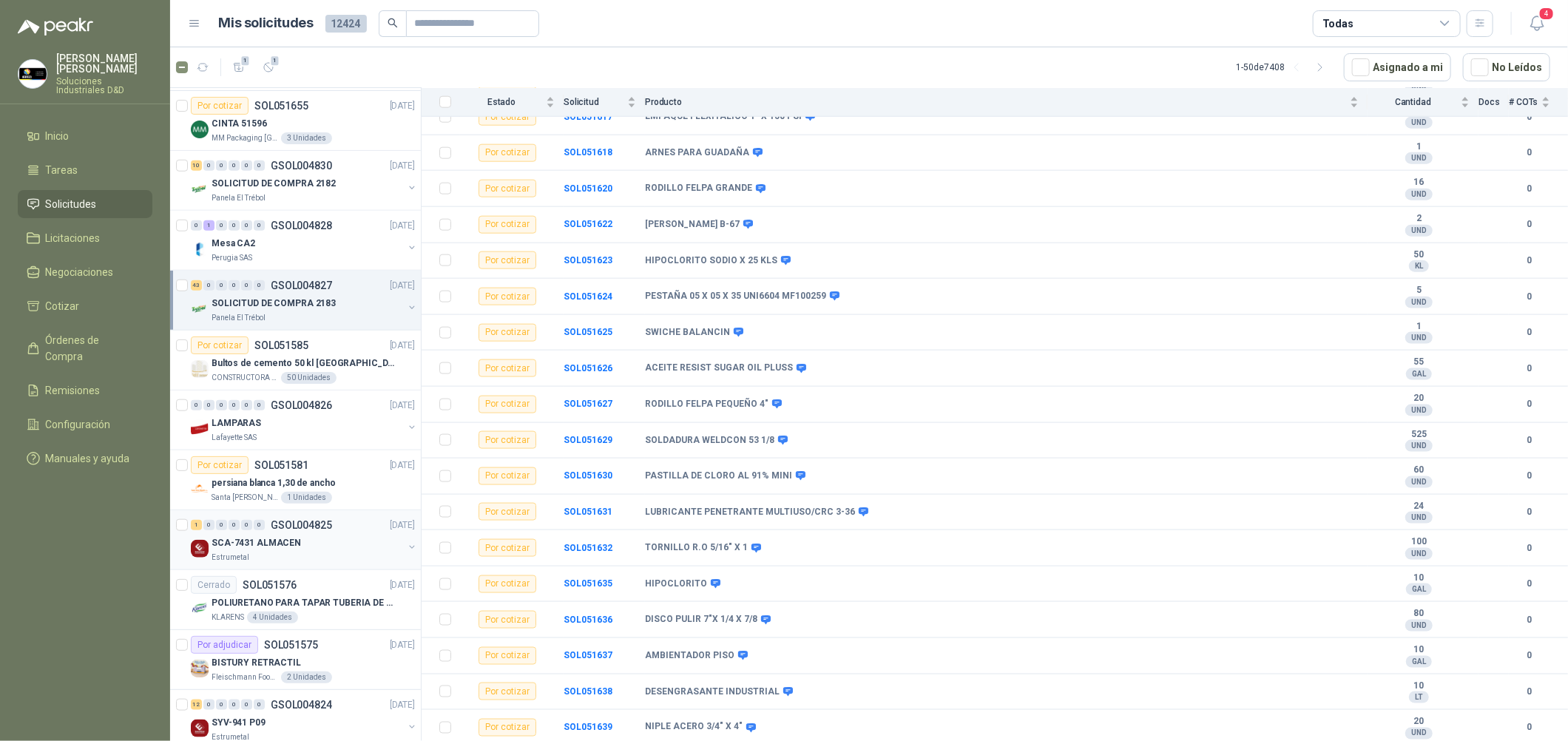
click at [292, 551] on div "SCA-7431 ALMACEN" at bounding box center [307, 543] width 192 height 17
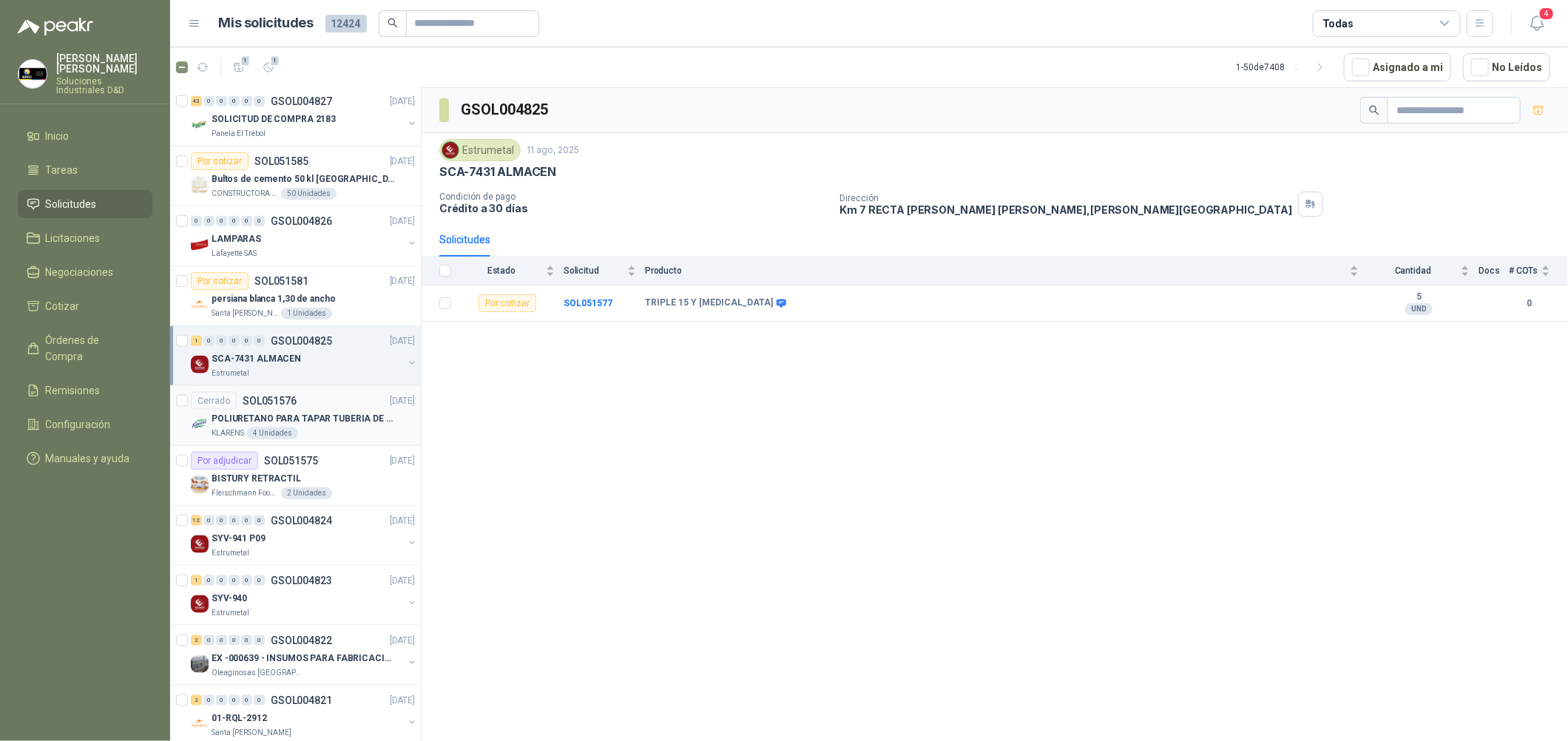
scroll to position [998, 0]
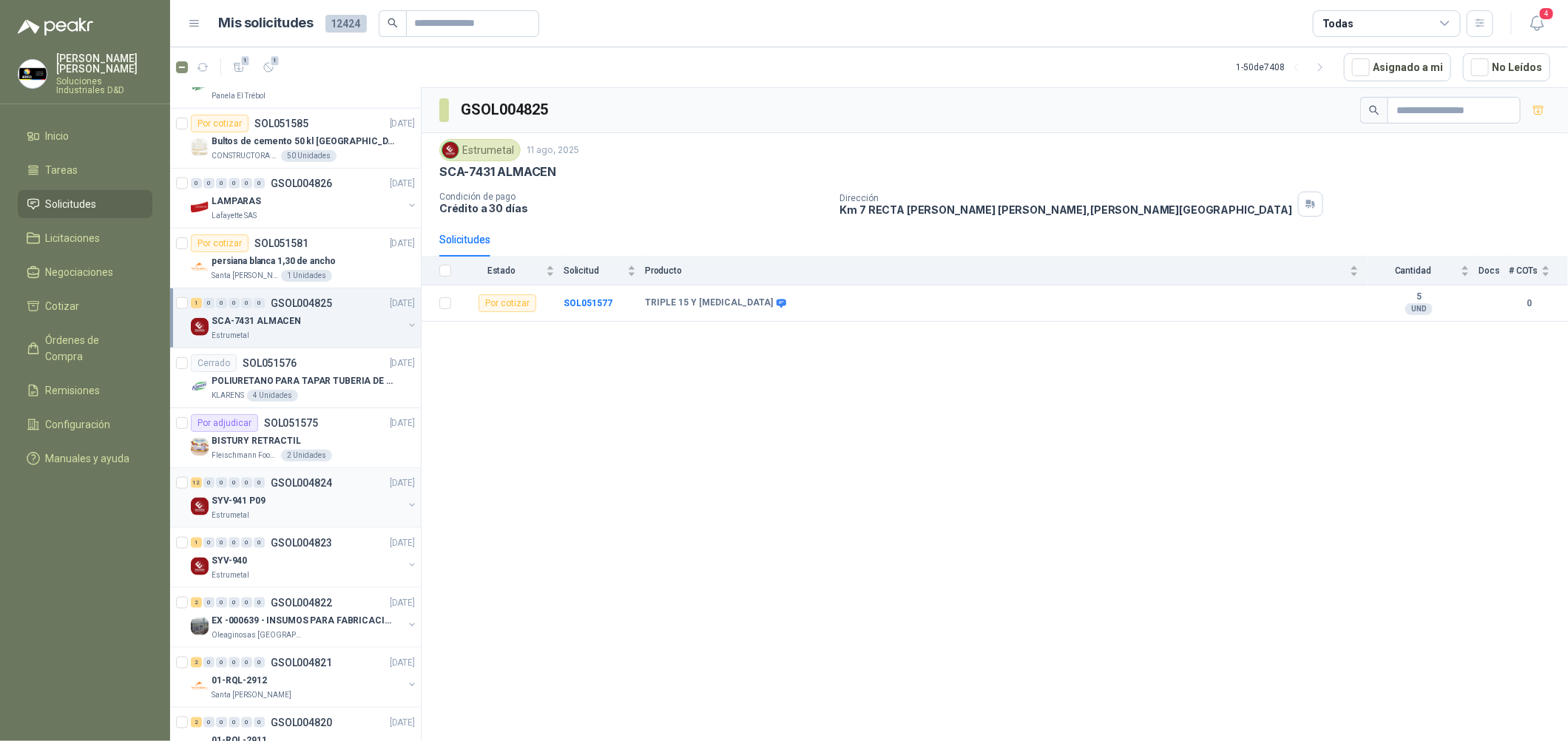
click at [324, 490] on div "12 0 0 0 0 0 GSOL004824 [DATE]" at bounding box center [305, 483] width 227 height 17
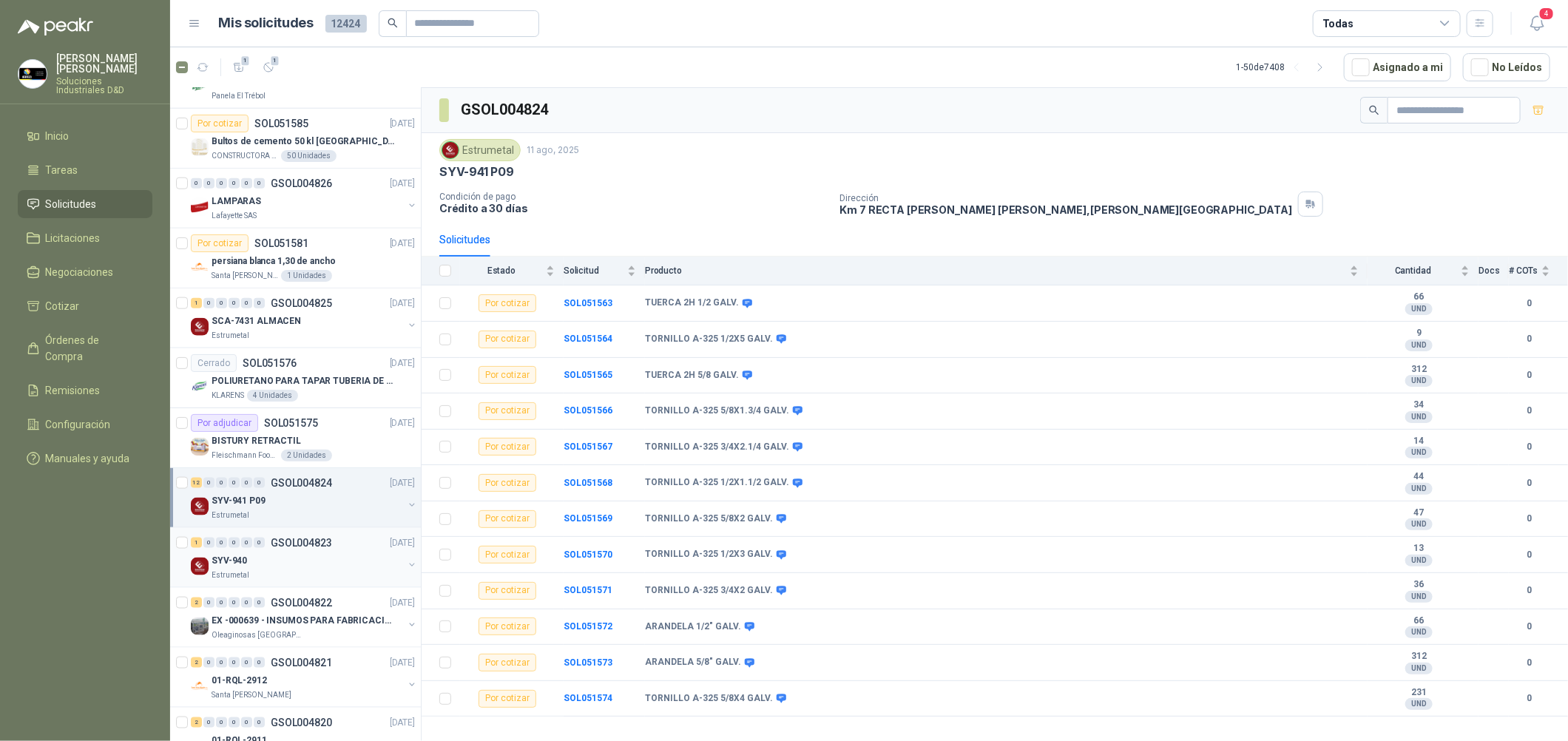
click at [326, 547] on p "GSOL004823" at bounding box center [301, 542] width 61 height 10
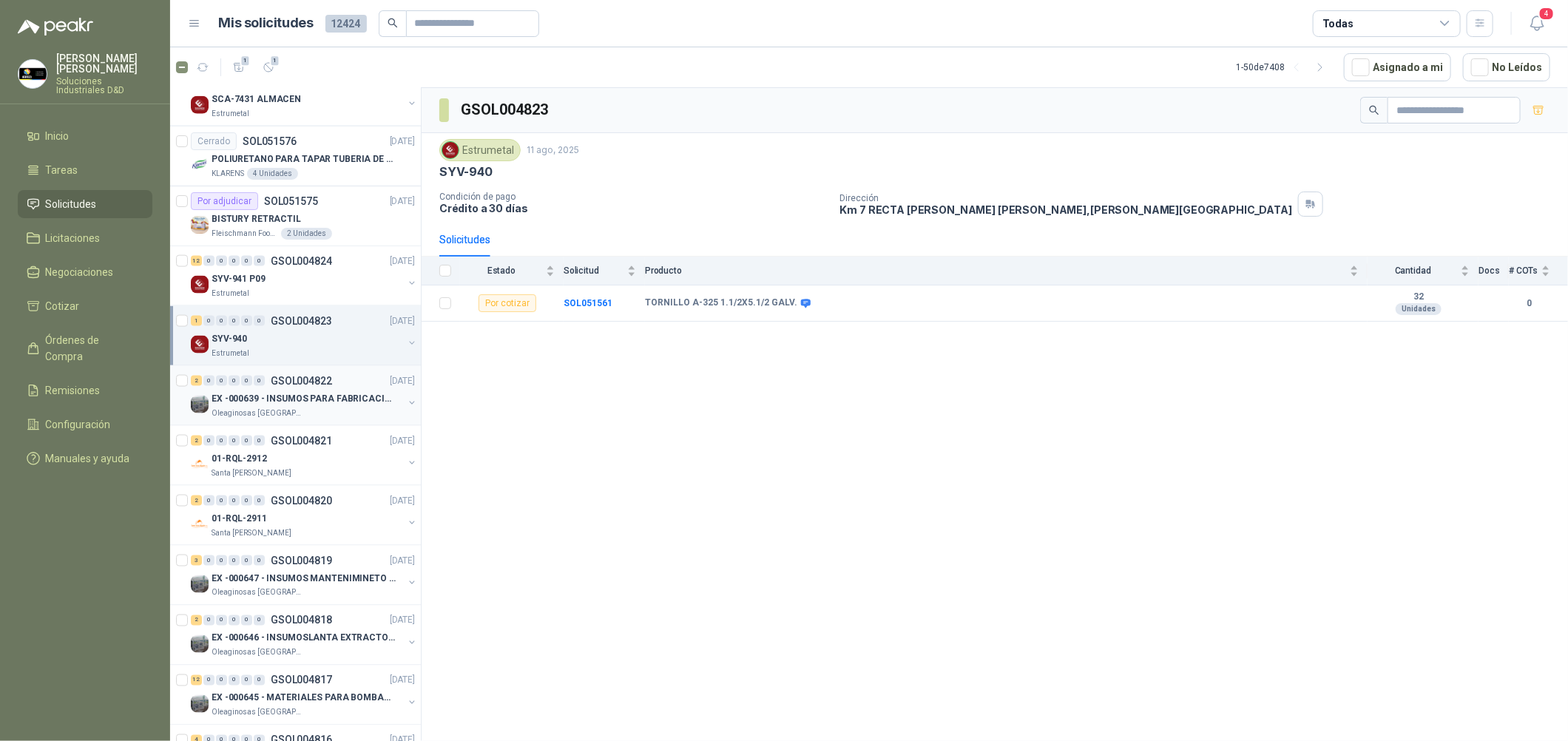
click at [346, 405] on p "EX -000639 - INSUMOS PARA FABRICACION DE MALLA TAM" at bounding box center [304, 399] width 184 height 14
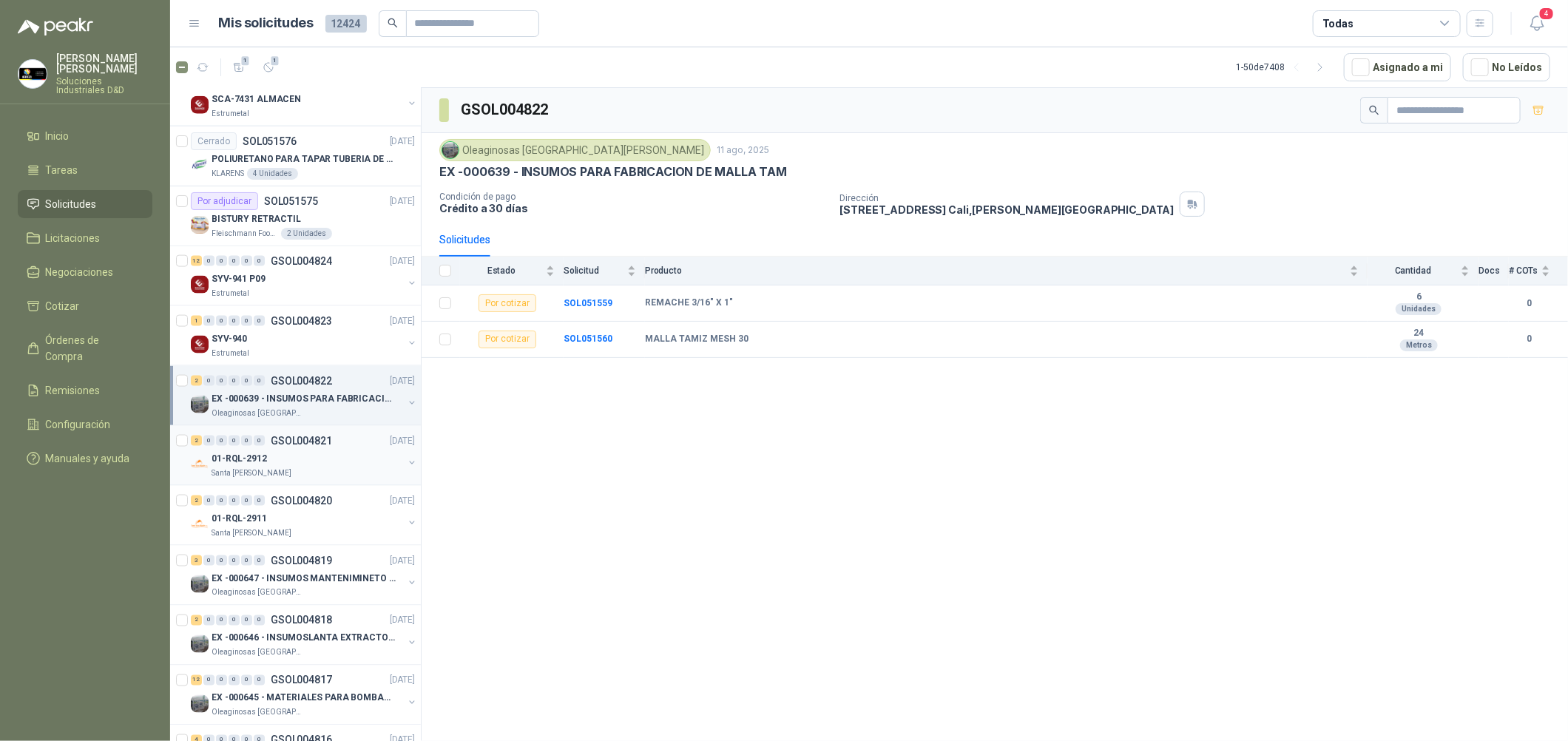
click at [350, 434] on div "2 0 0 0 0 0 GSOL004821 [DATE]" at bounding box center [305, 440] width 227 height 17
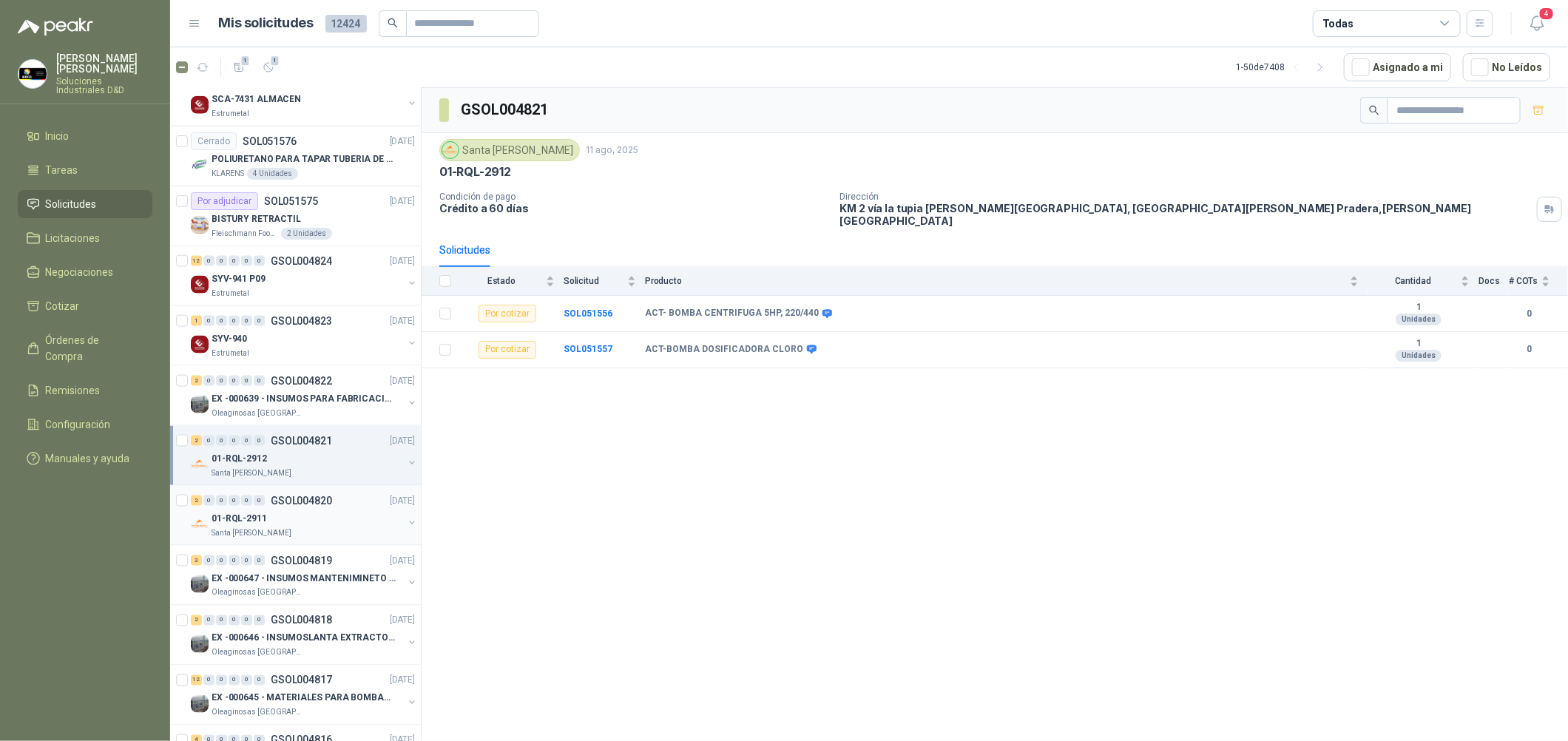
click at [373, 527] on div "01-RQL-2911" at bounding box center [307, 518] width 192 height 17
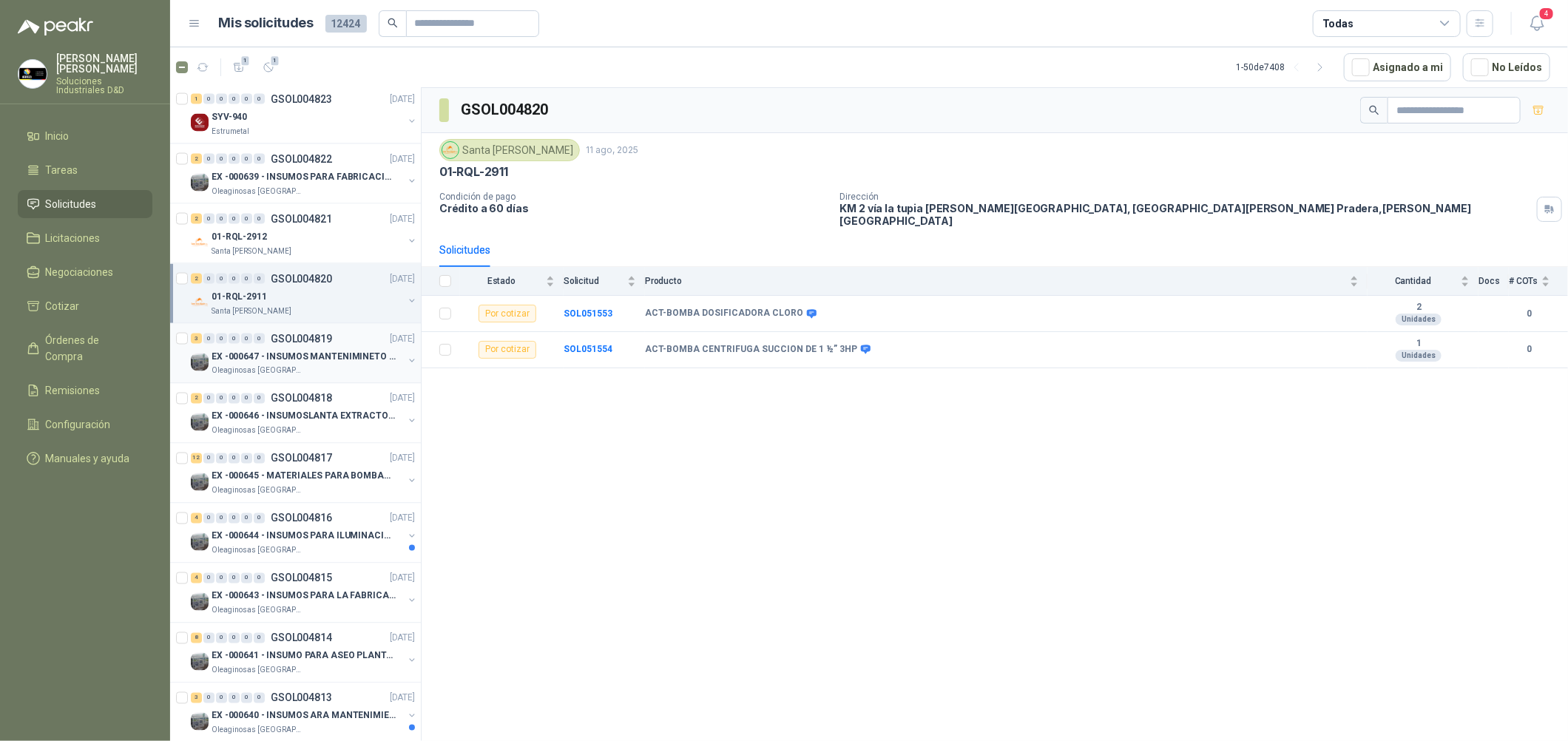
click at [340, 340] on div "3 0 0 0 0 0 GSOL004819 [DATE]" at bounding box center [305, 339] width 227 height 17
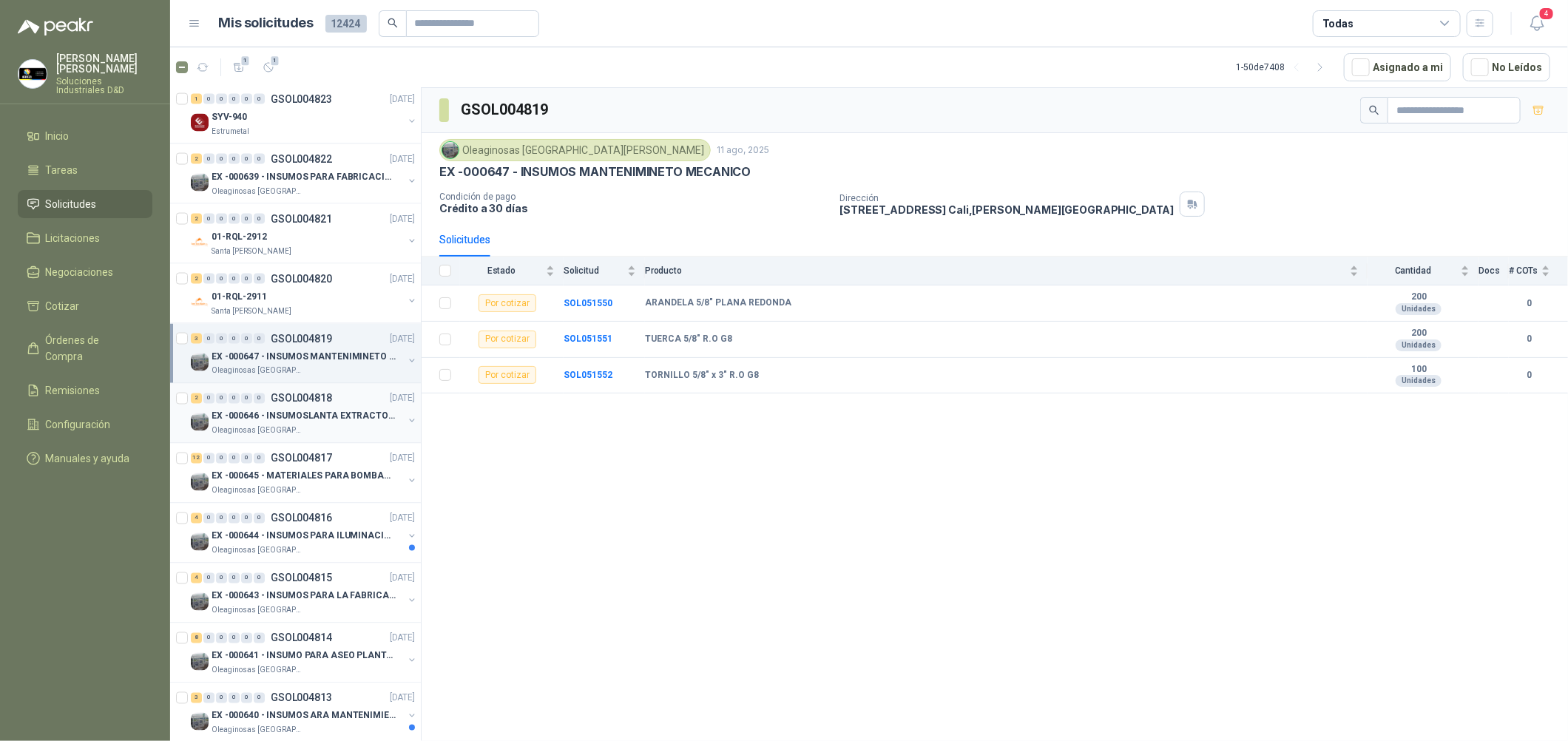
click at [340, 399] on div "2 0 0 0 0 0 GSOL004818 [DATE]" at bounding box center [305, 398] width 227 height 17
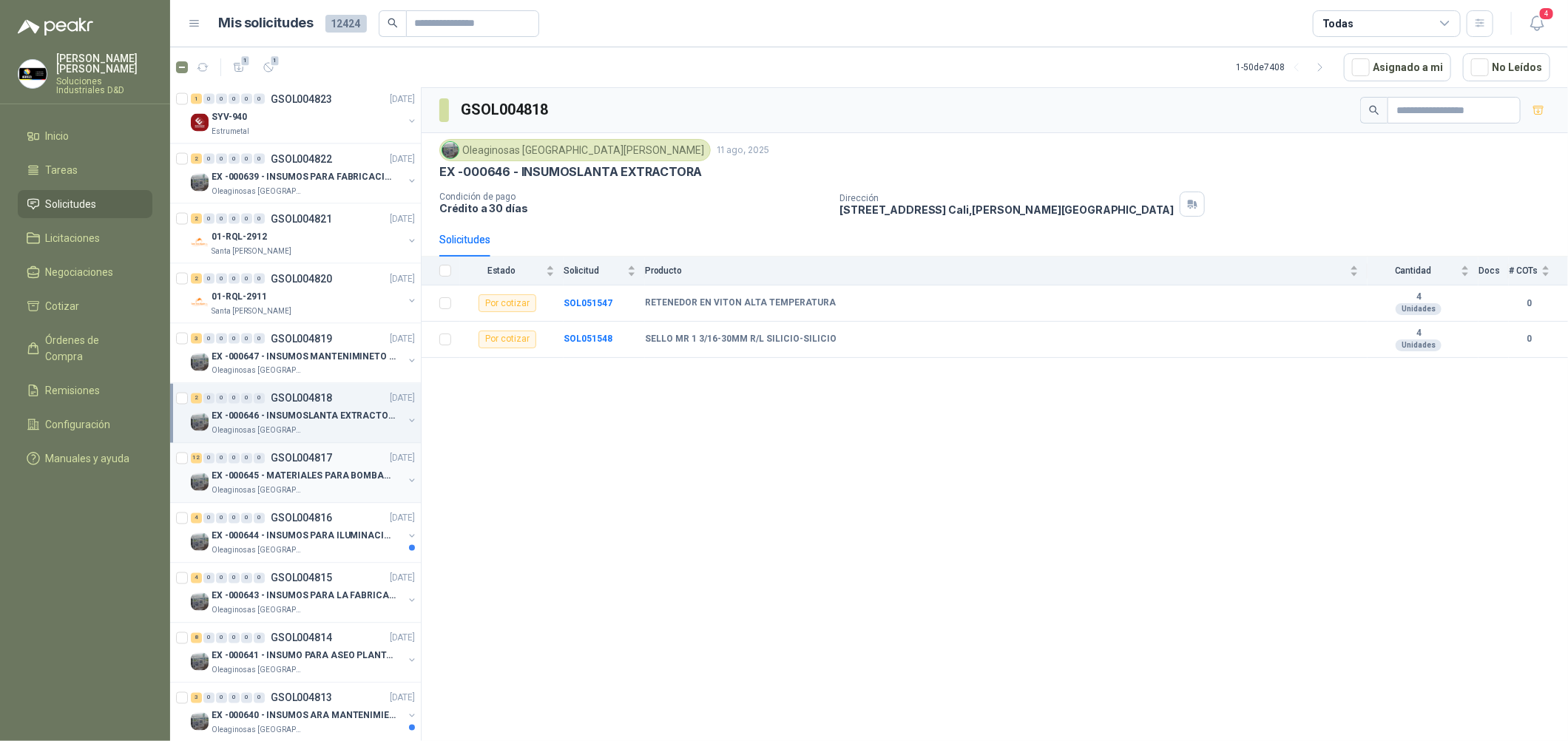
click at [340, 452] on div "12 0 0 0 0 0 GSOL004817 [DATE]" at bounding box center [305, 459] width 227 height 17
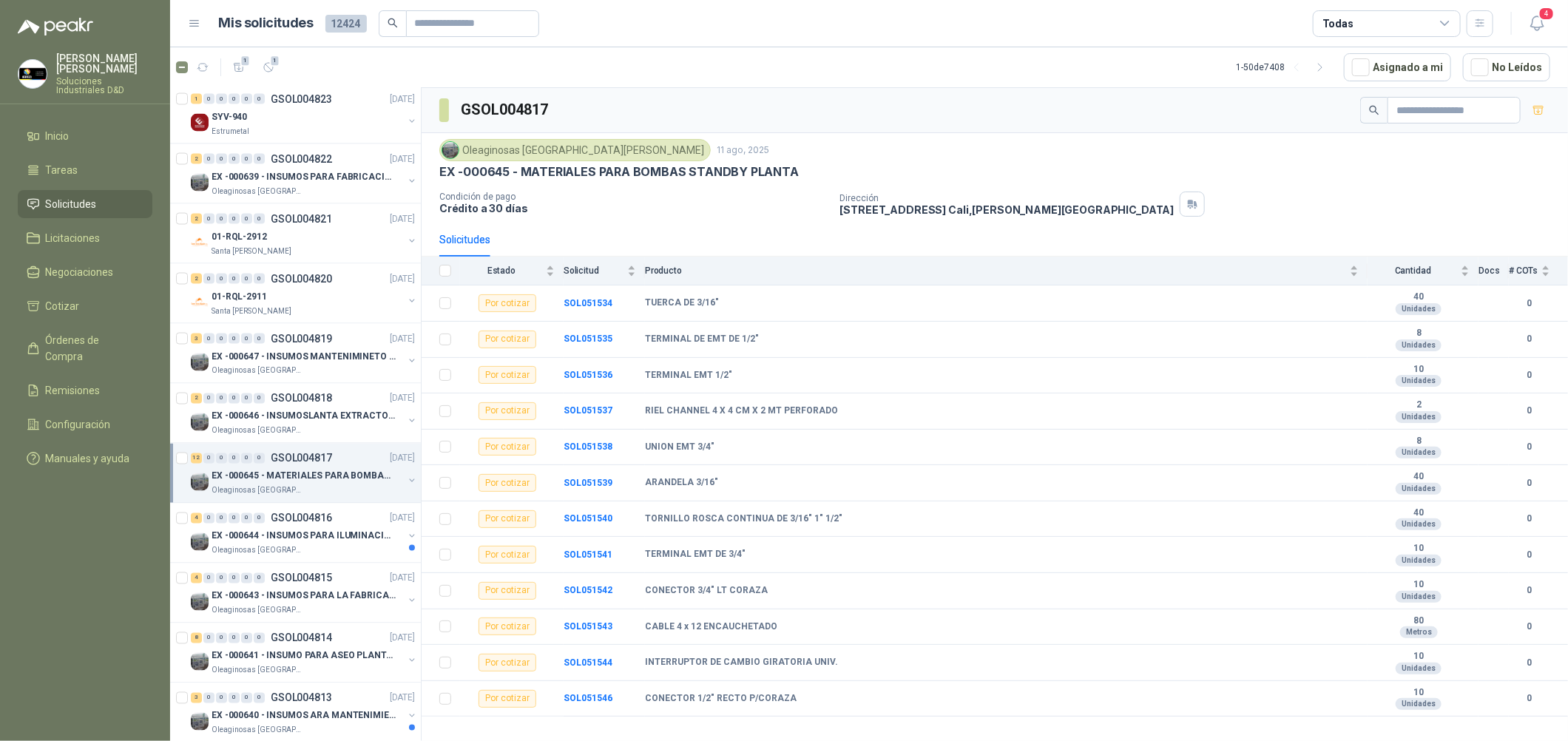
click at [344, 503] on div "12 0 0 0 0 0 GSOL004817 [DATE] EX -000645 - MATERIALES PARA BOMBAS STANDBY PLAN…" at bounding box center [295, 473] width 250 height 60
click at [344, 504] on div "4 0 0 0 0 0 GSOL004816 [DATE] EX -000644 - INSUMOS PARA ILUMINACIONN ZONA DE CL…" at bounding box center [295, 533] width 250 height 60
click at [342, 541] on p "EX -000644 - INSUMOS PARA ILUMINACIONN ZONA DE CLA" at bounding box center [304, 537] width 184 height 14
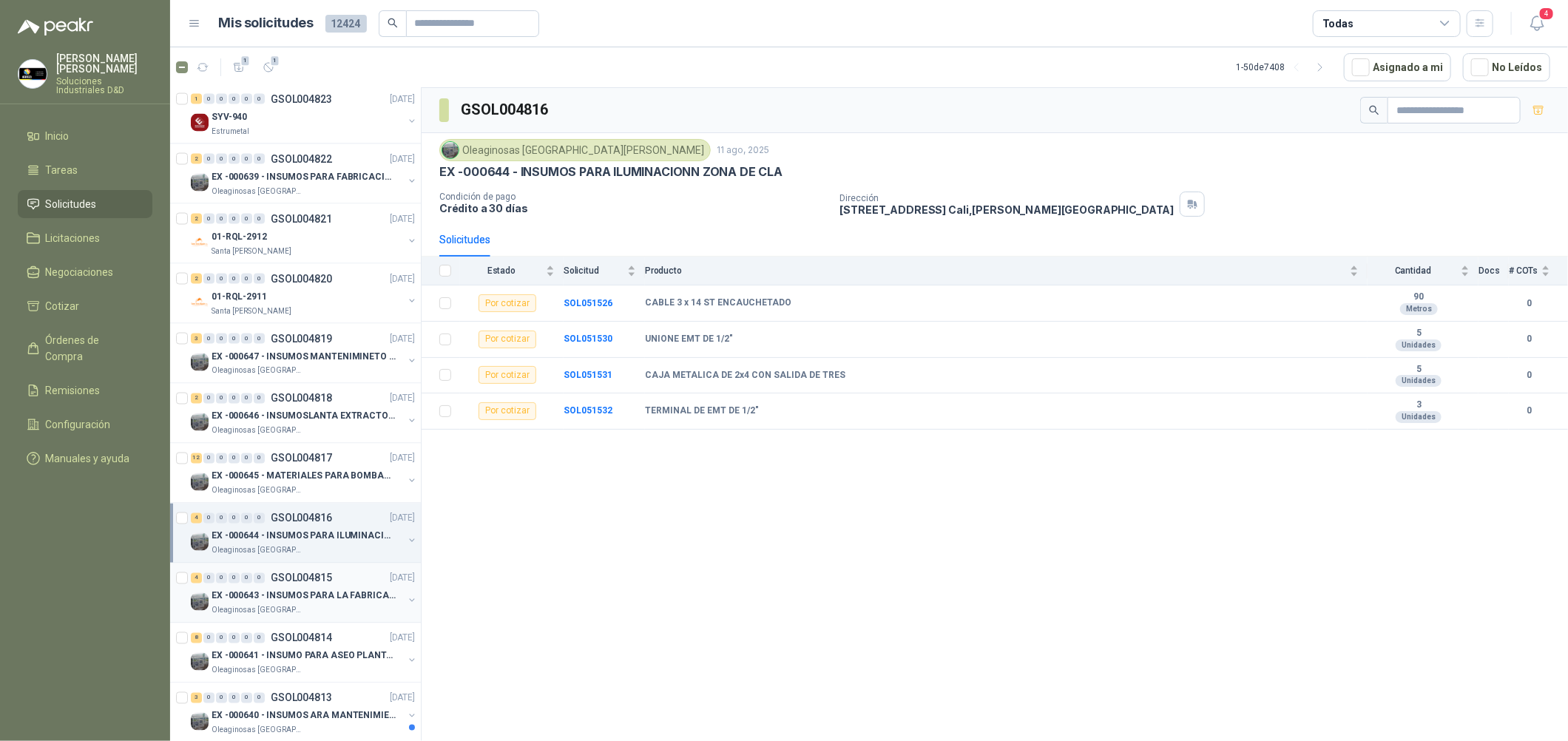
click at [336, 584] on div "4 0 0 0 0 0 GSOL004815 [DATE]" at bounding box center [305, 578] width 227 height 17
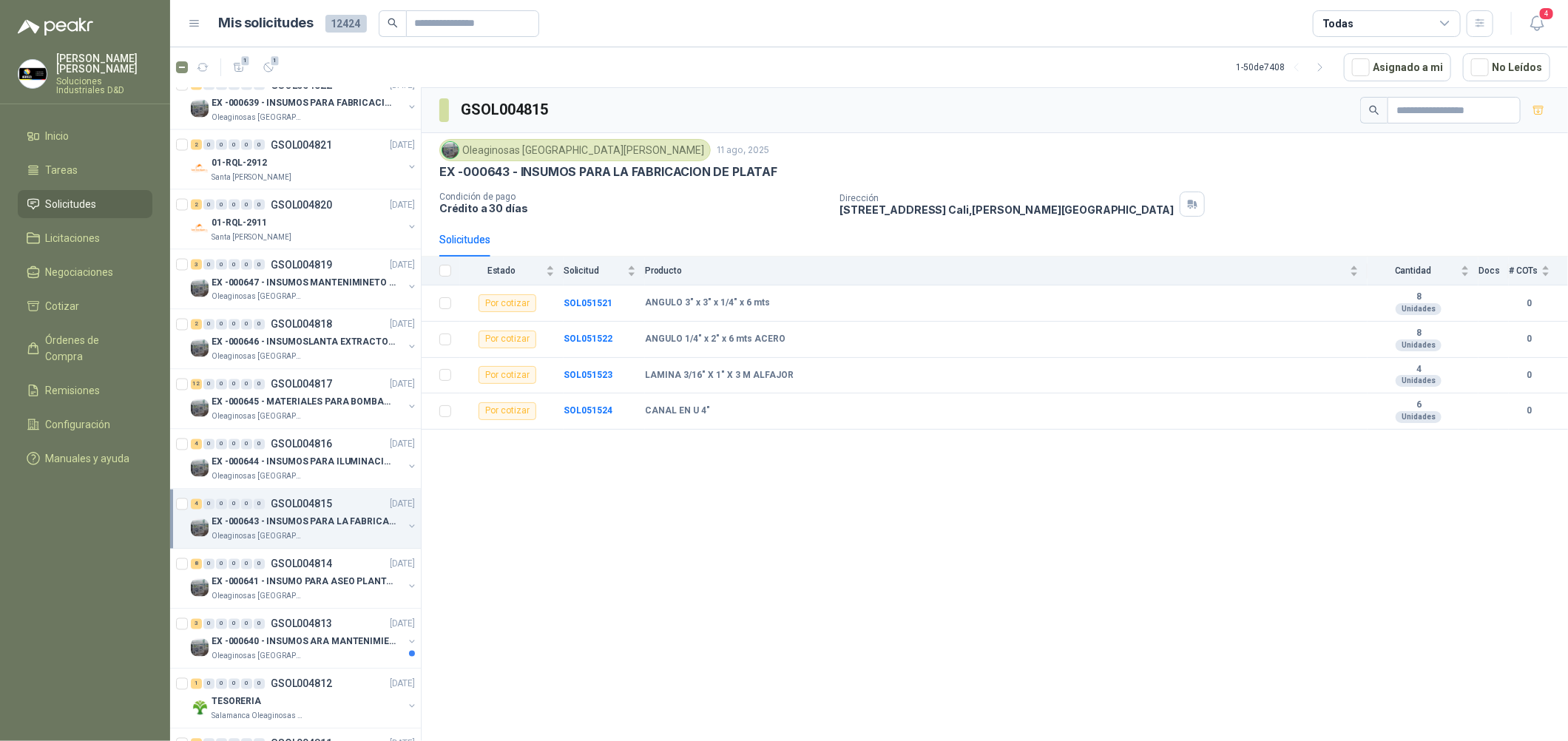
scroll to position [1552, 0]
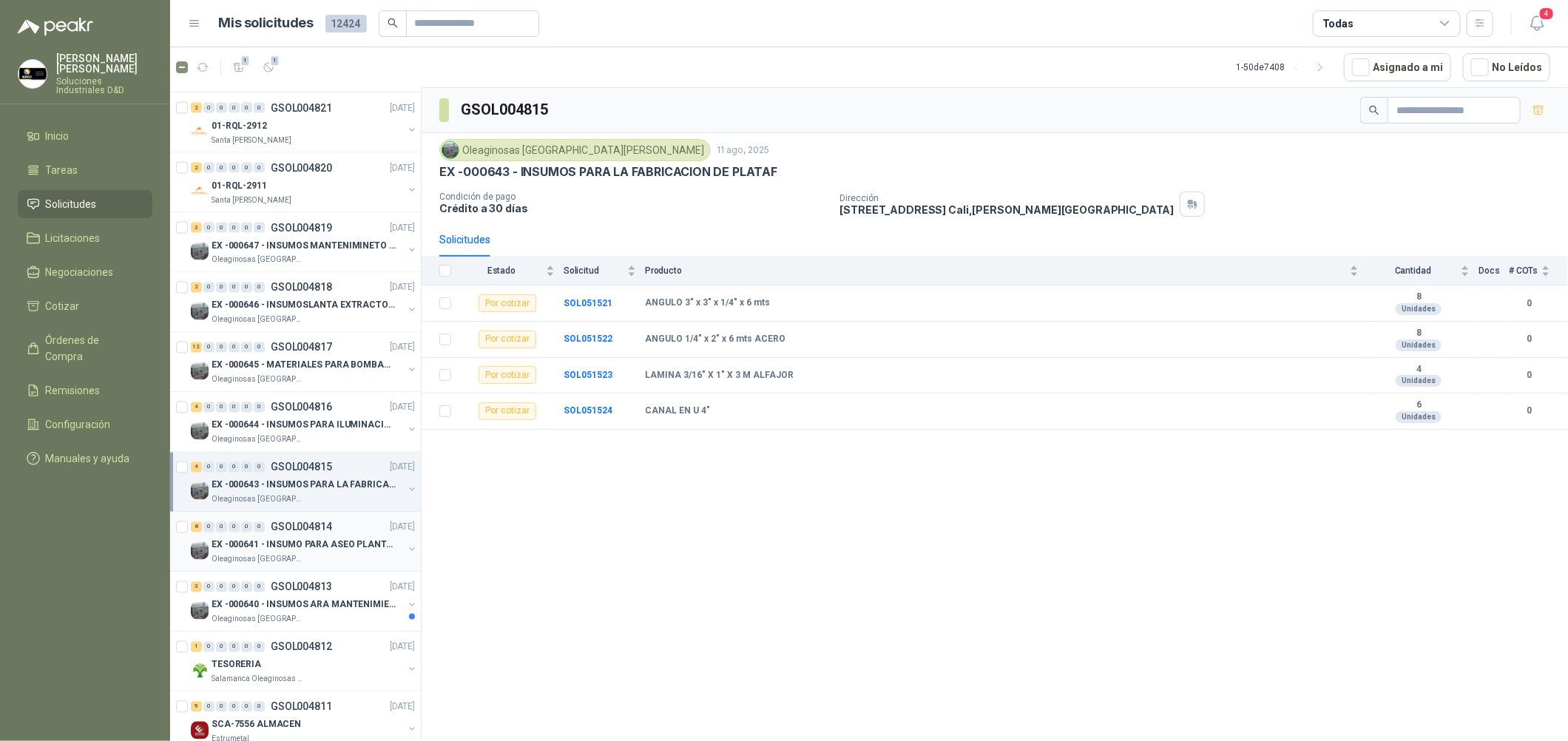
click at [344, 535] on div "8 0 0 0 0 0 GSOL004814 [DATE]" at bounding box center [305, 527] width 227 height 17
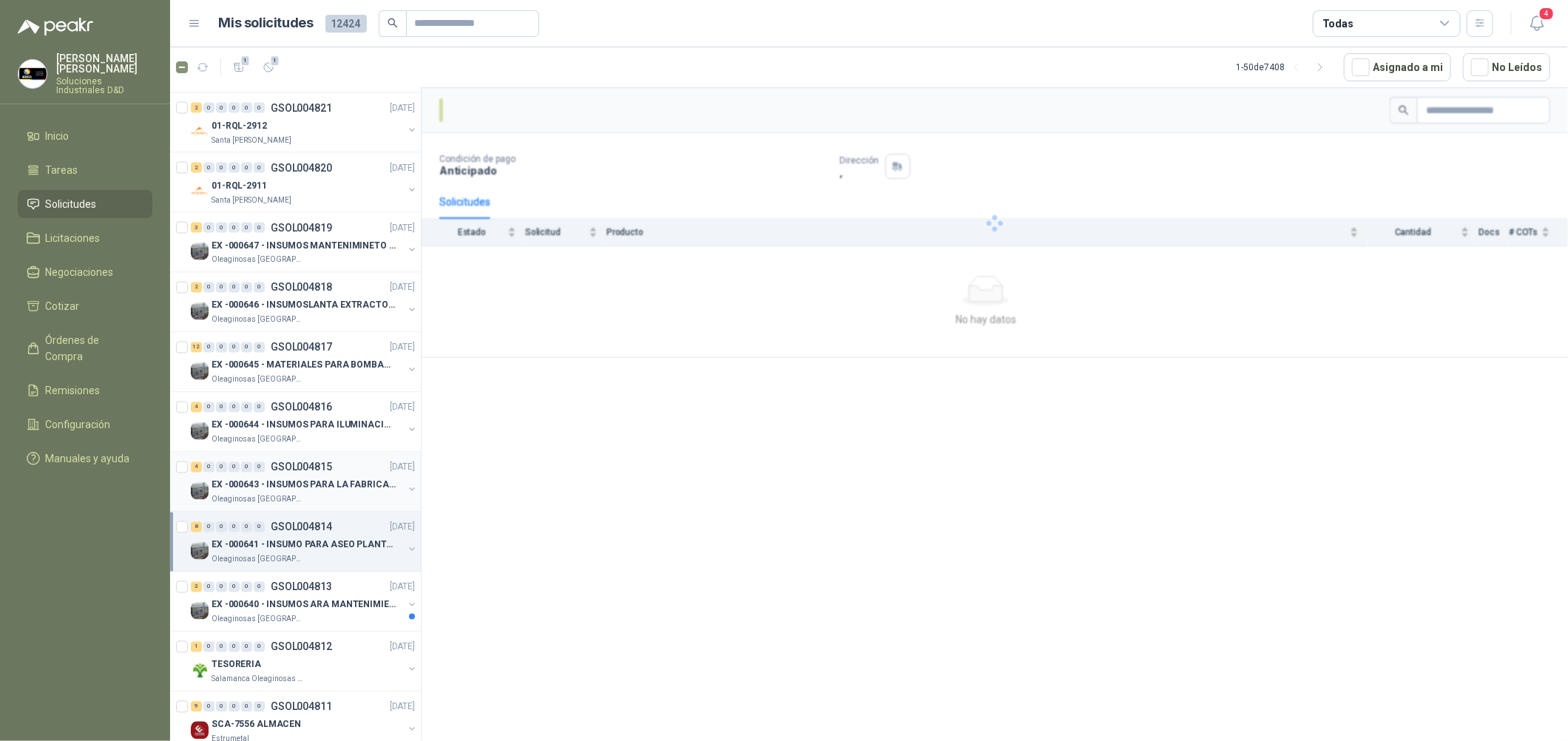
click at [355, 453] on div "4 0 0 0 0 0 GSOL004815 [DATE] EX -000643 - INSUMOS PARA LA FABRICACION DE PLATA…" at bounding box center [295, 482] width 250 height 60
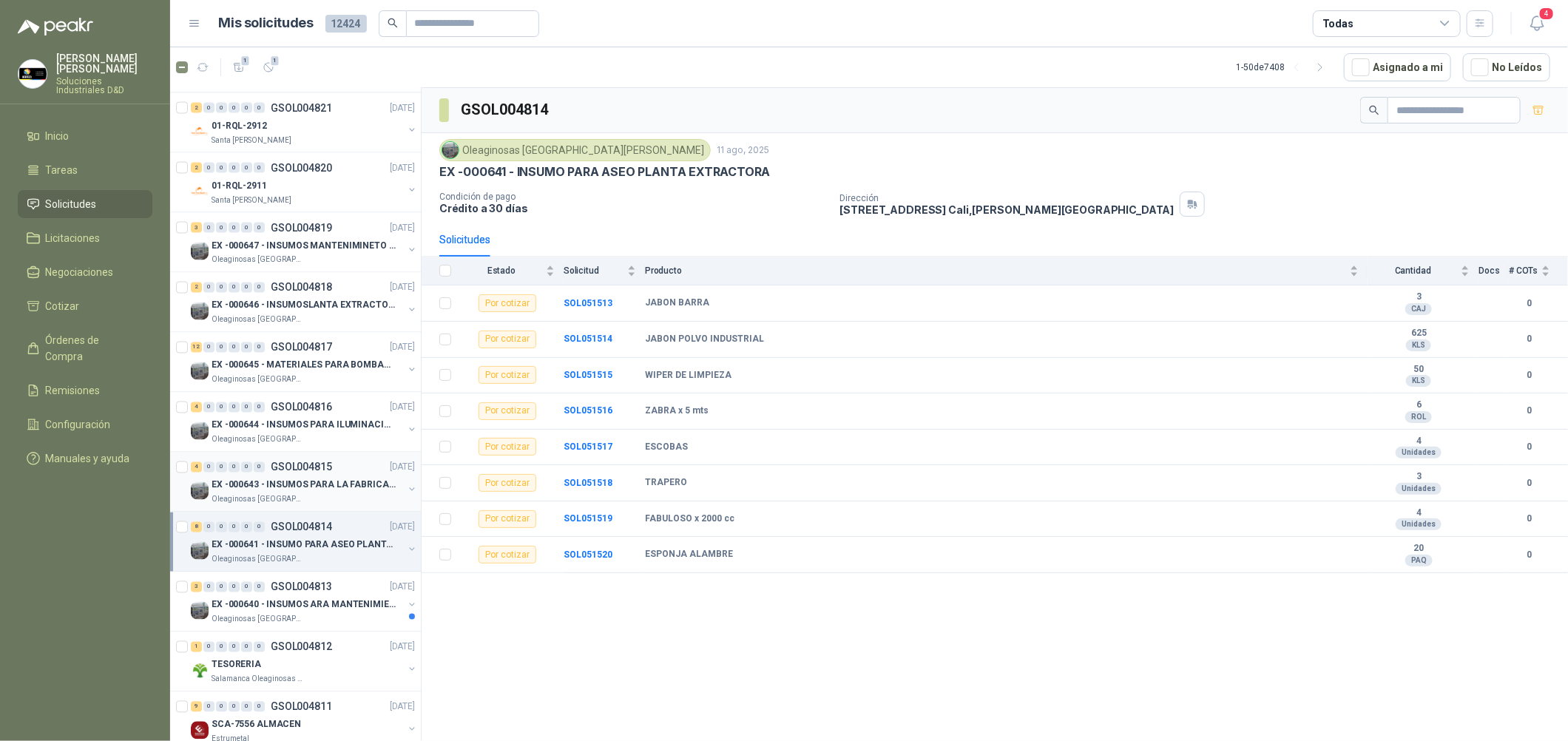
click at [356, 472] on div "4 0 0 0 0 0 GSOL004815 [DATE]" at bounding box center [305, 467] width 227 height 17
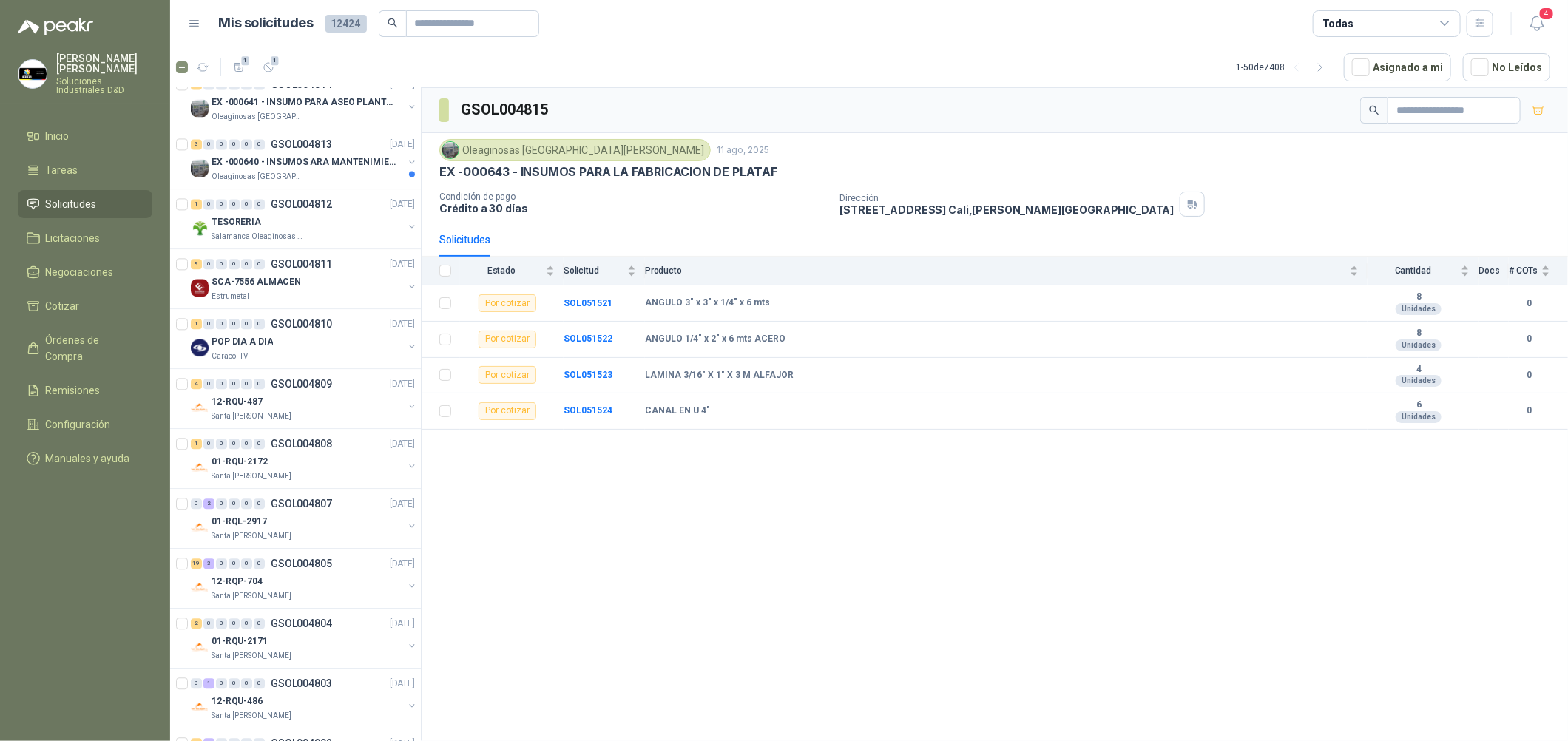
scroll to position [2218, 0]
